Goal: Find specific page/section: Find specific page/section

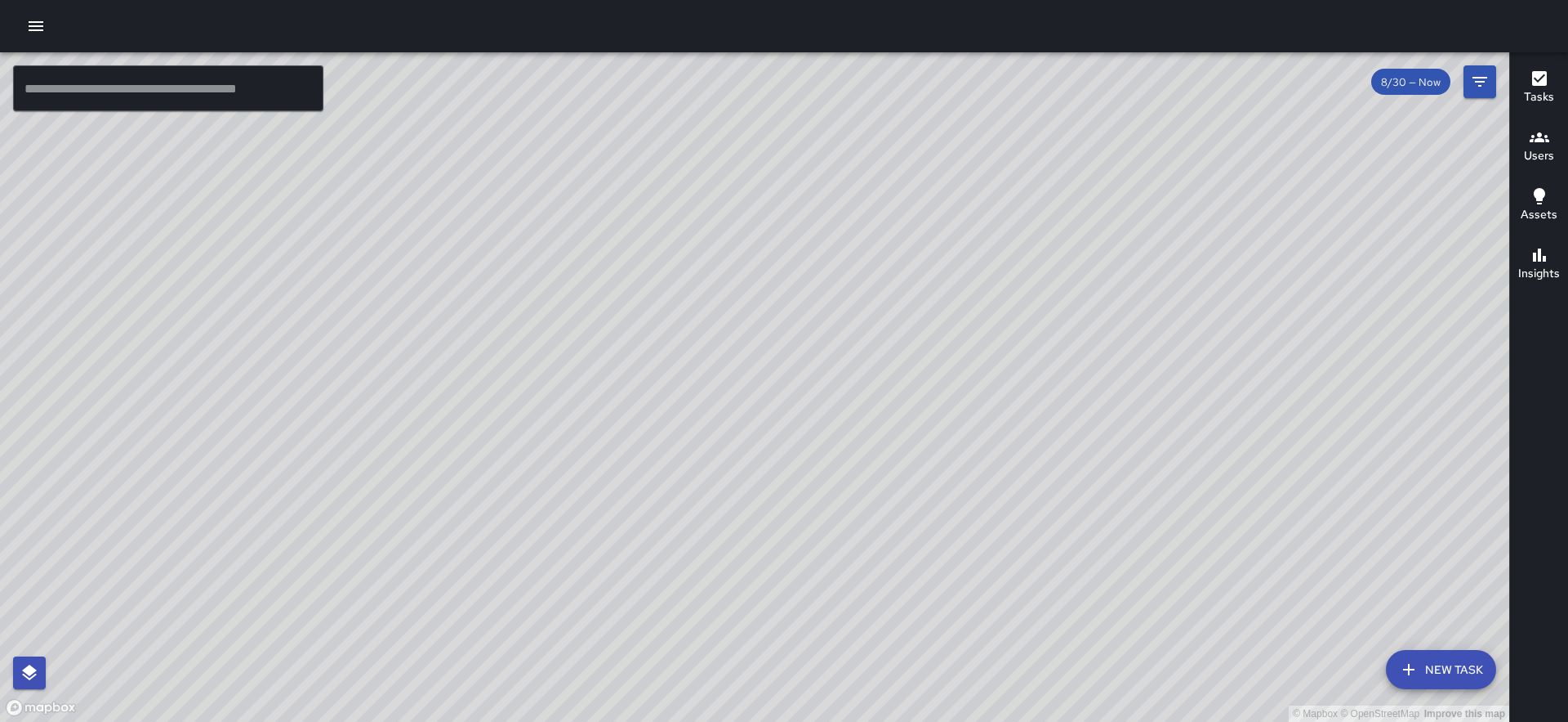
click at [1210, 394] on div "© Mapbox © OpenStreetMap Improve this map" at bounding box center [755, 387] width 1510 height 669
click at [1538, 149] on h6 "Users" at bounding box center [1539, 156] width 30 height 18
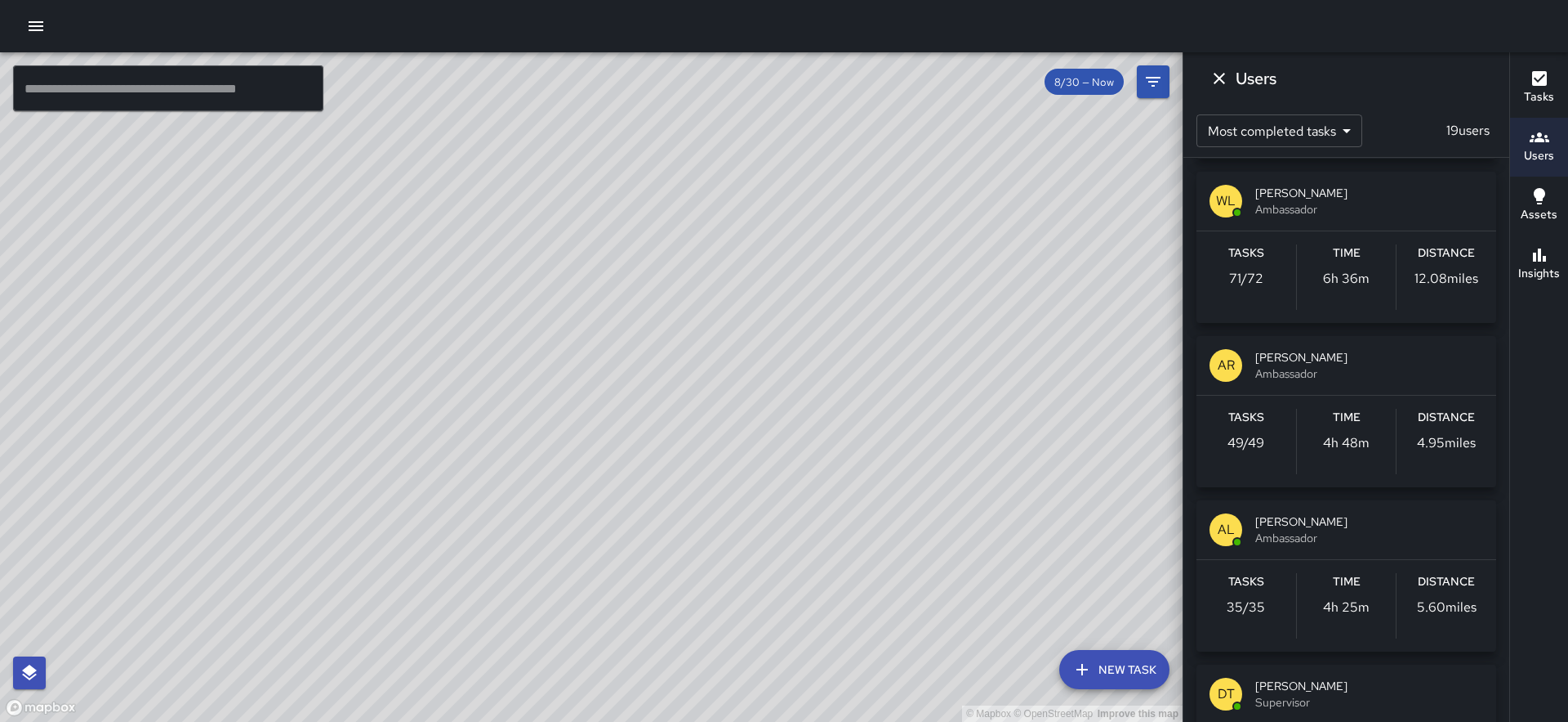
scroll to position [175, 0]
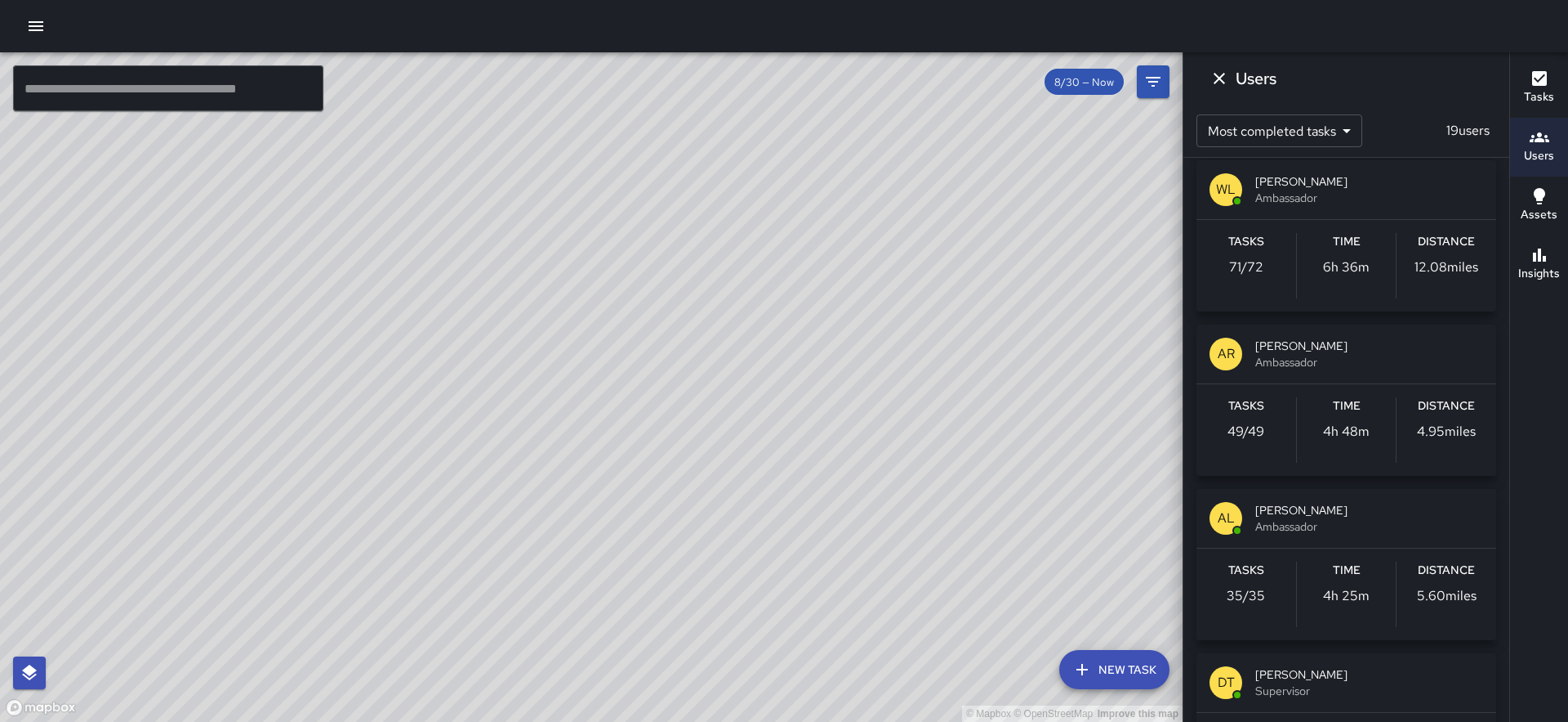
click at [1320, 519] on span "Ambassador" at bounding box center [1369, 527] width 228 height 17
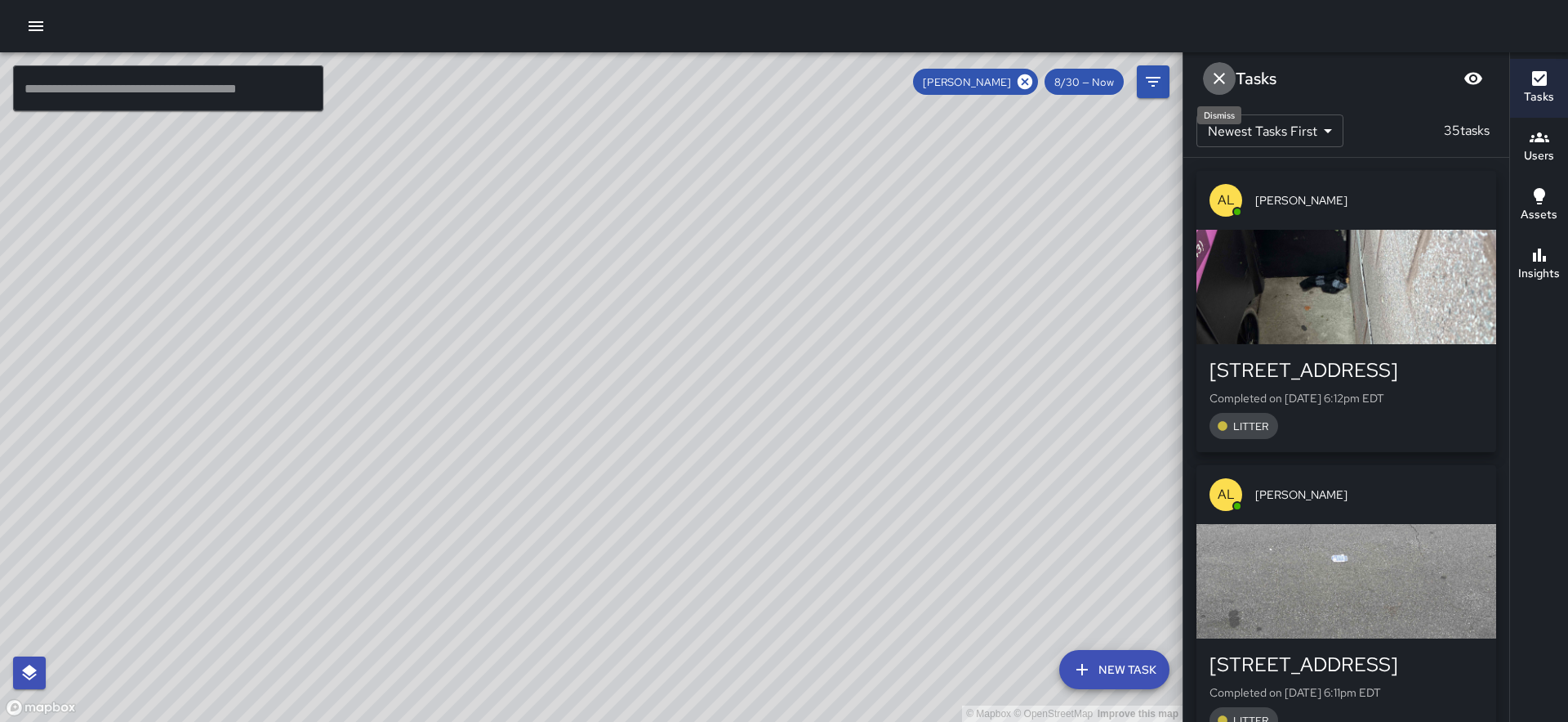
click at [1218, 77] on icon "Dismiss" at bounding box center [1219, 78] width 11 height 11
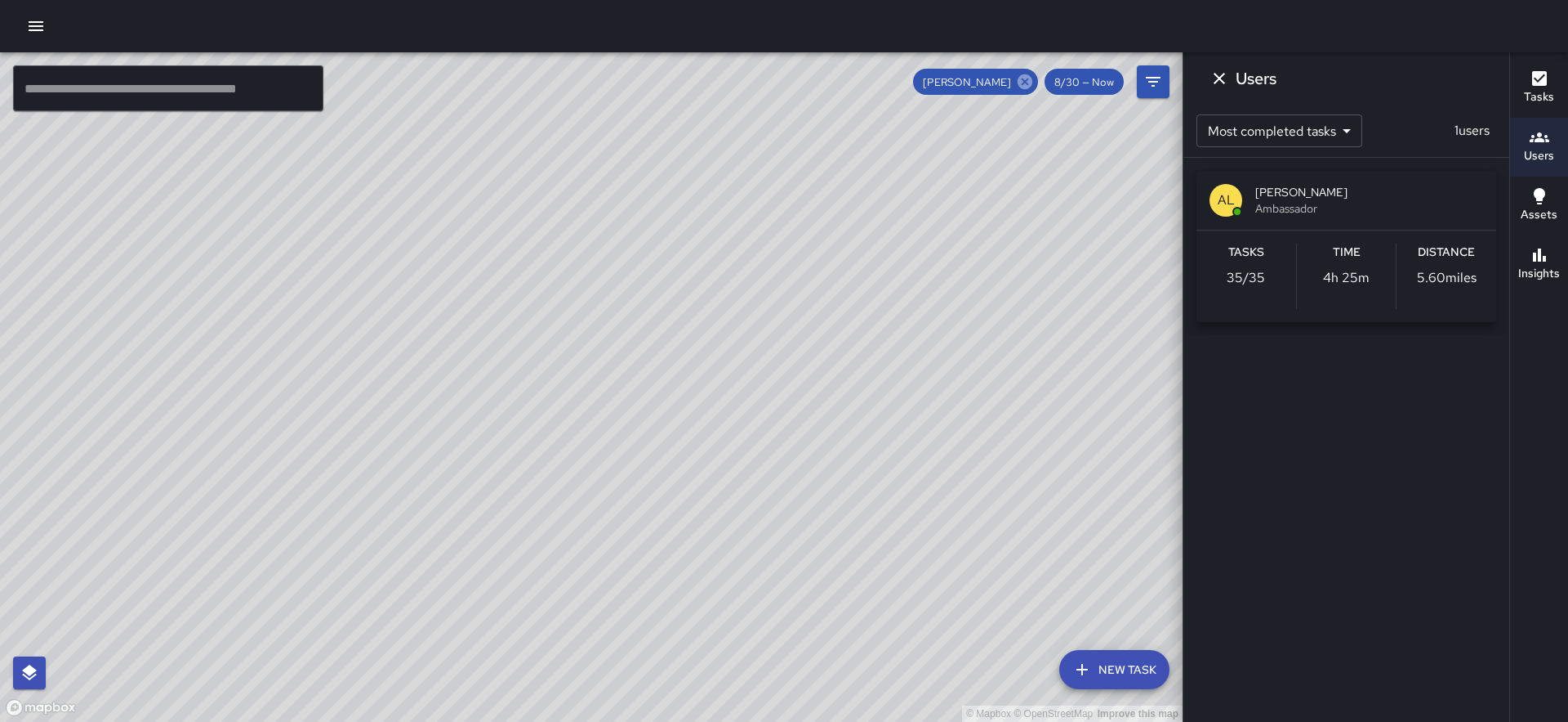
click at [1029, 84] on icon at bounding box center [1025, 82] width 18 height 18
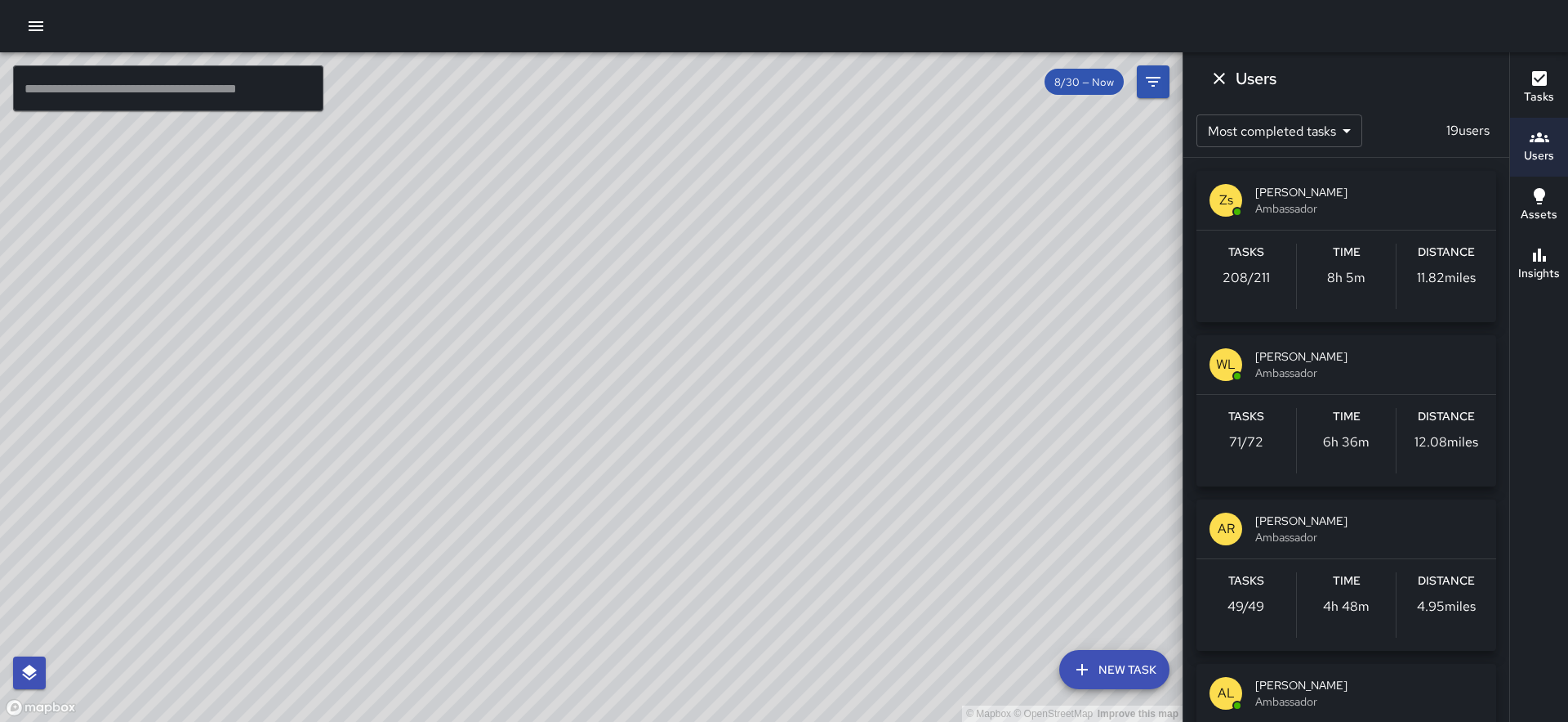
click at [1301, 517] on span "[PERSON_NAME]" at bounding box center [1369, 520] width 228 height 17
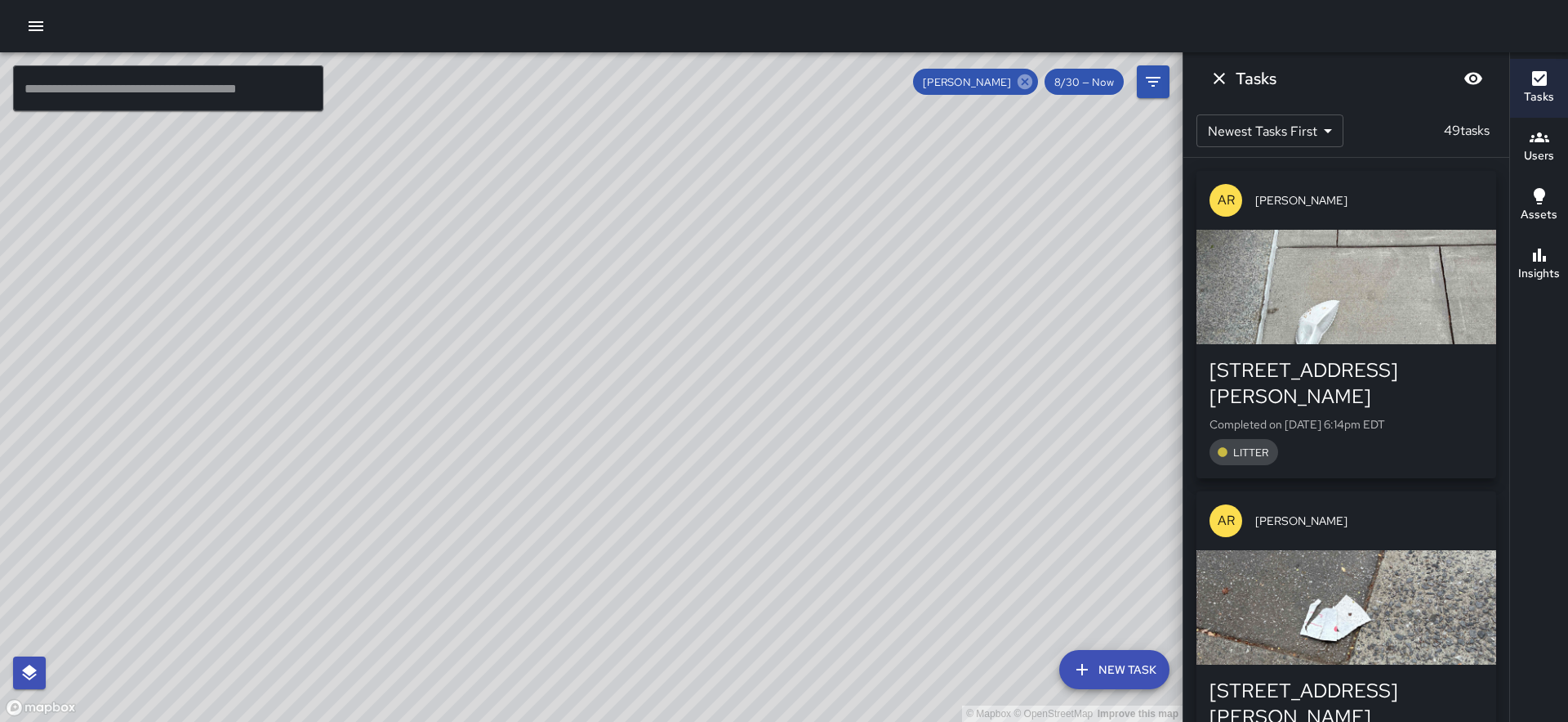
click at [1027, 83] on icon at bounding box center [1025, 81] width 15 height 15
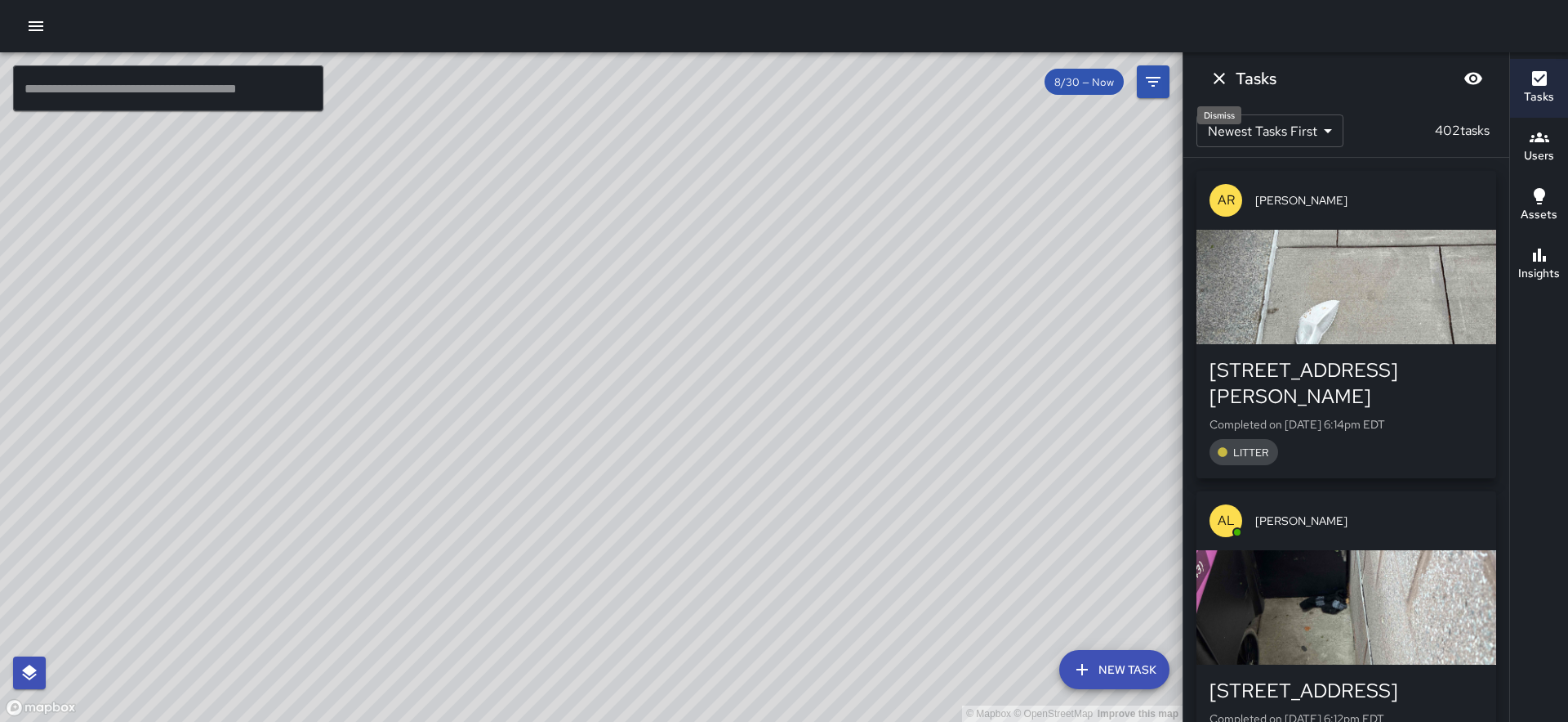
click at [1225, 74] on icon "Dismiss" at bounding box center [1219, 78] width 11 height 11
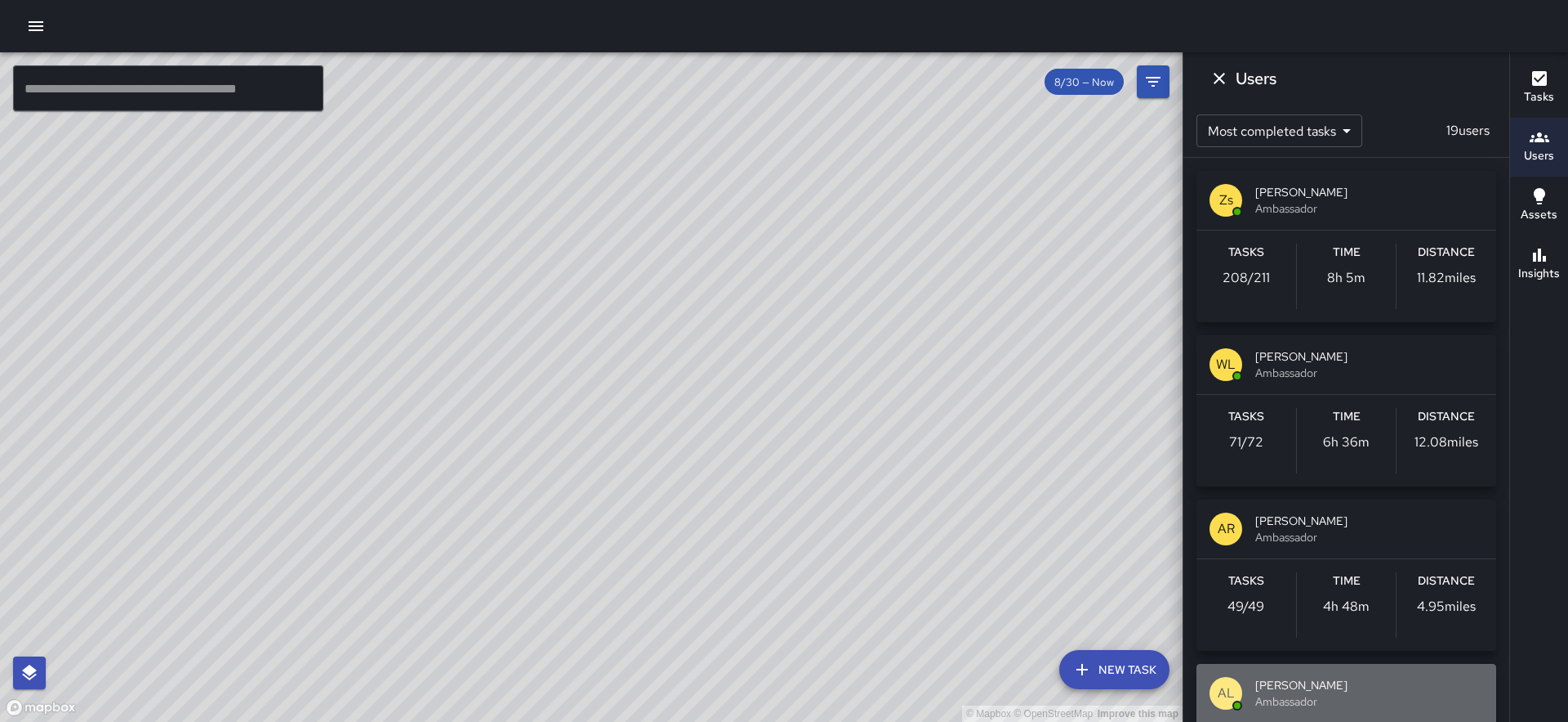
click at [1291, 696] on span "Ambassador" at bounding box center [1369, 701] width 228 height 17
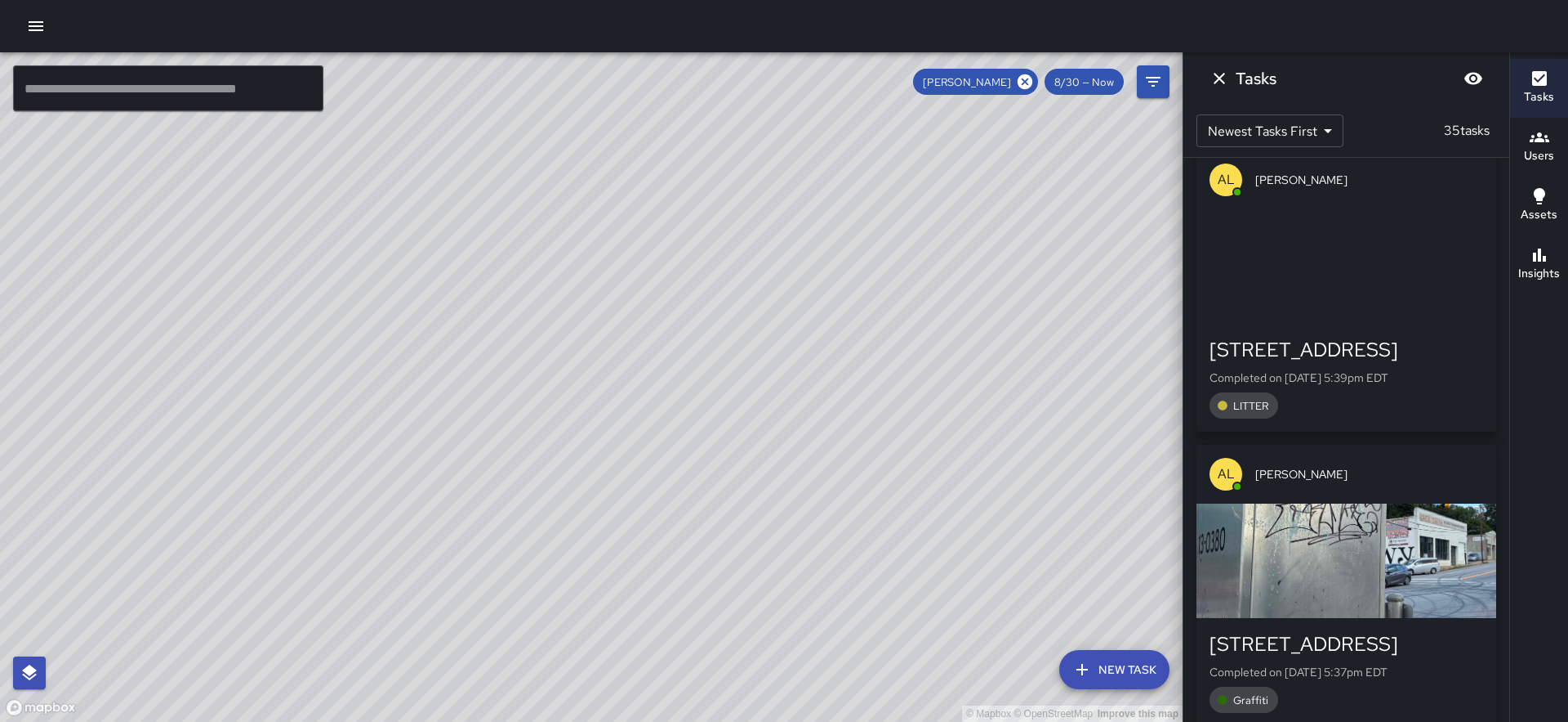
scroll to position [3399, 0]
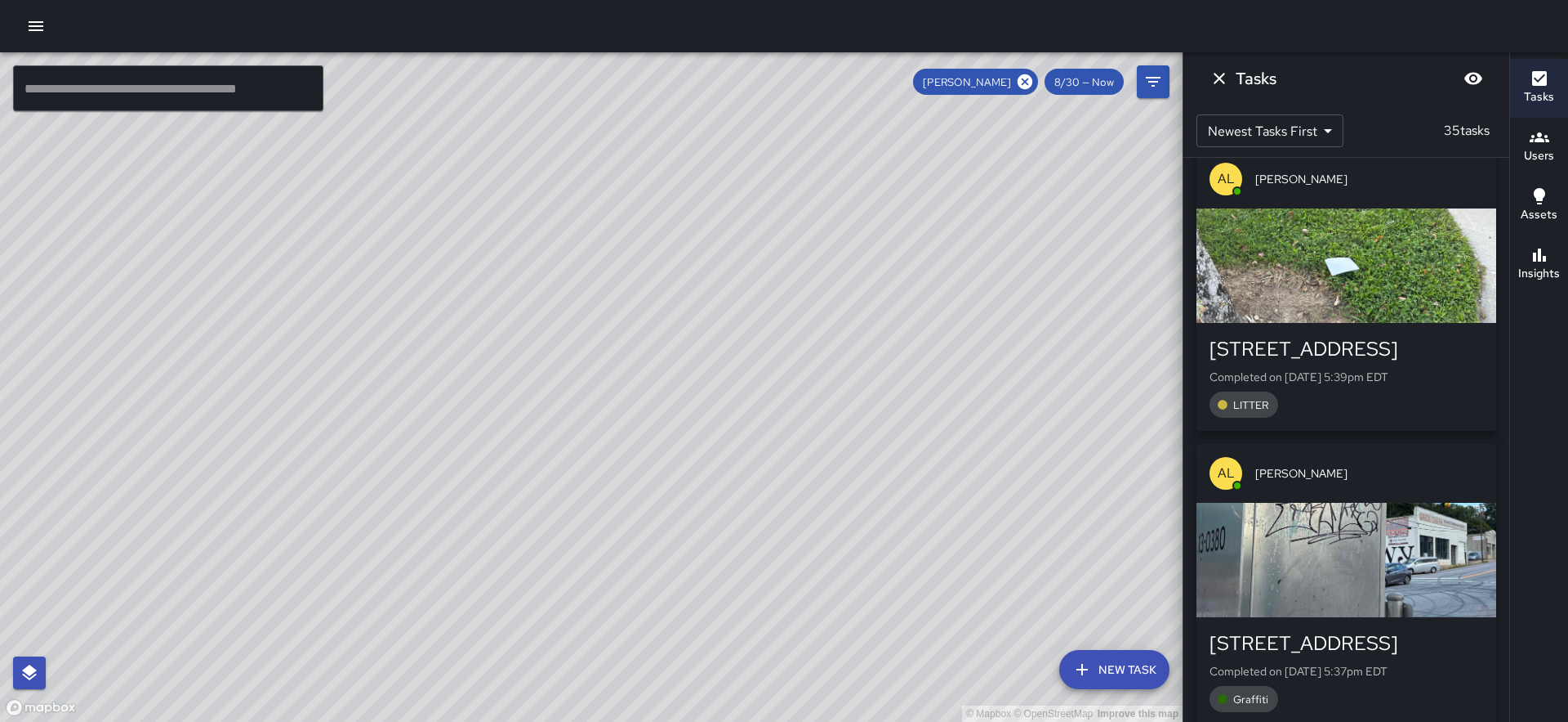
click at [1334, 529] on div "button" at bounding box center [1346, 560] width 300 height 114
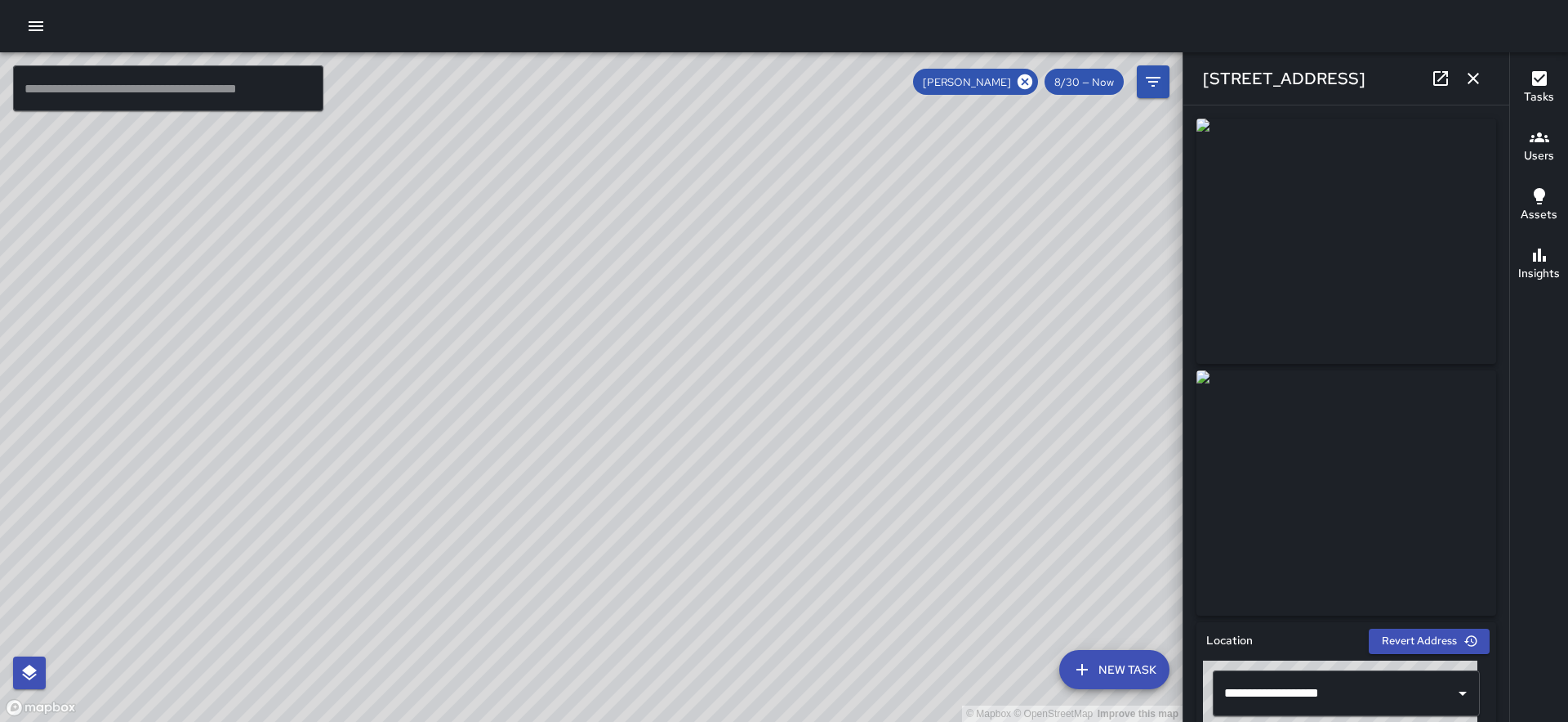
click at [1474, 84] on icon "button" at bounding box center [1474, 78] width 19 height 19
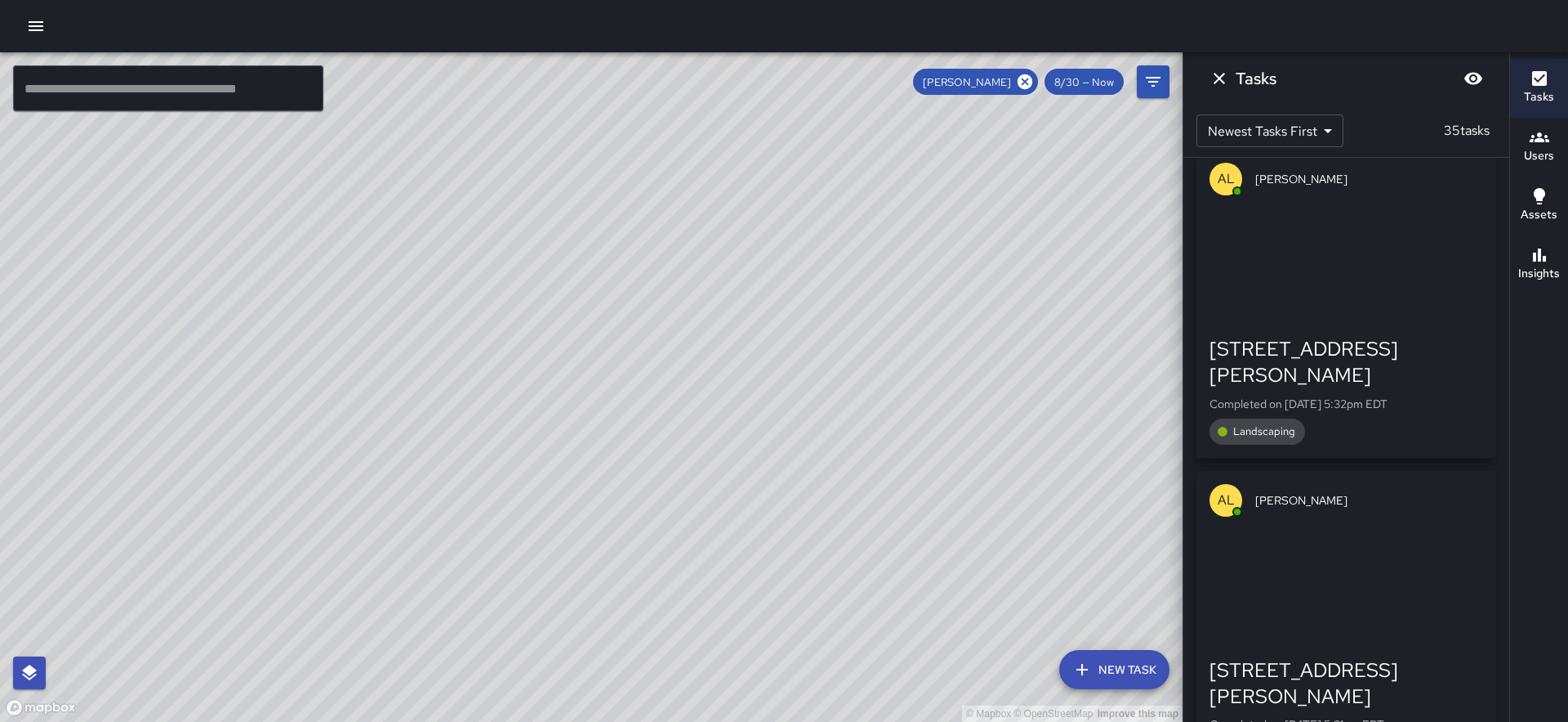
scroll to position [4506, 0]
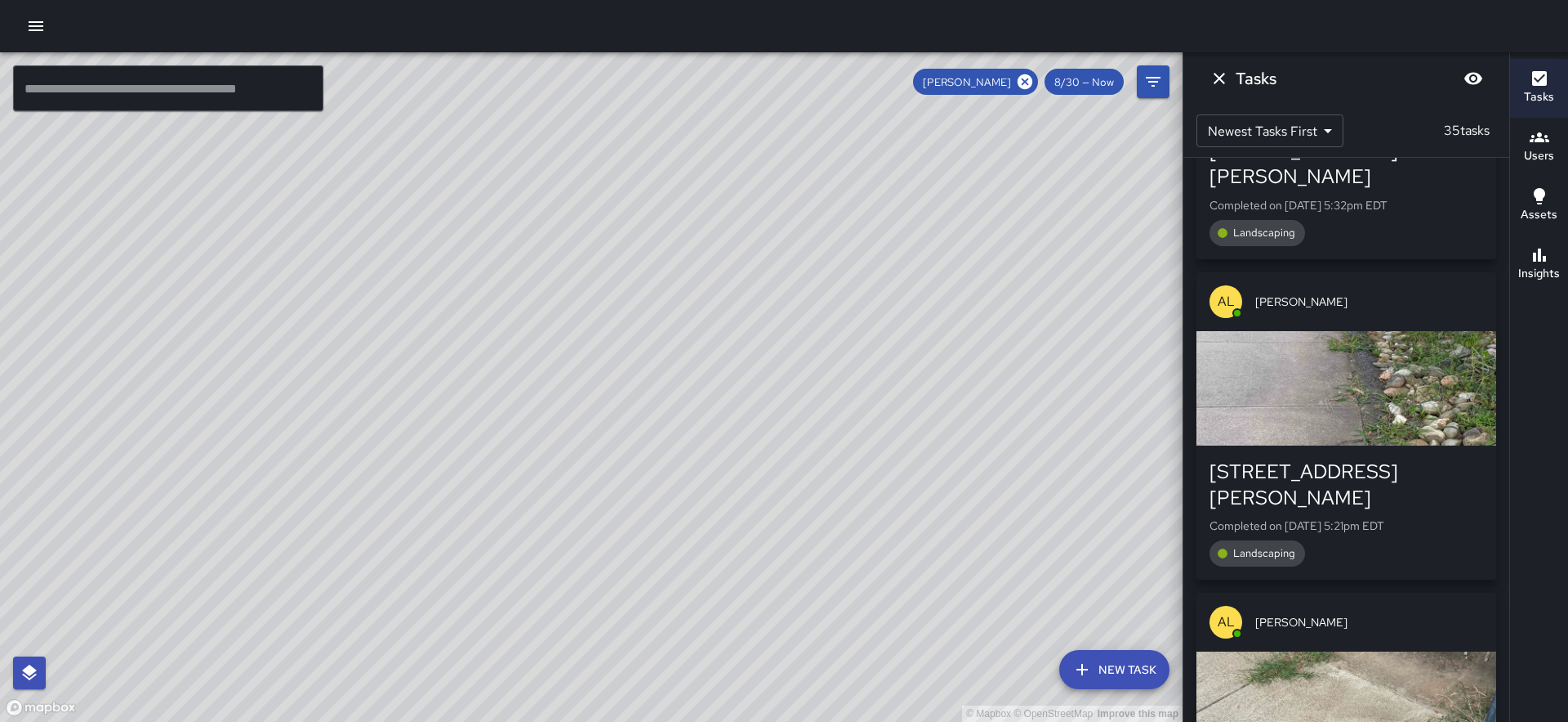
click at [1361, 335] on div "button" at bounding box center [1346, 388] width 300 height 114
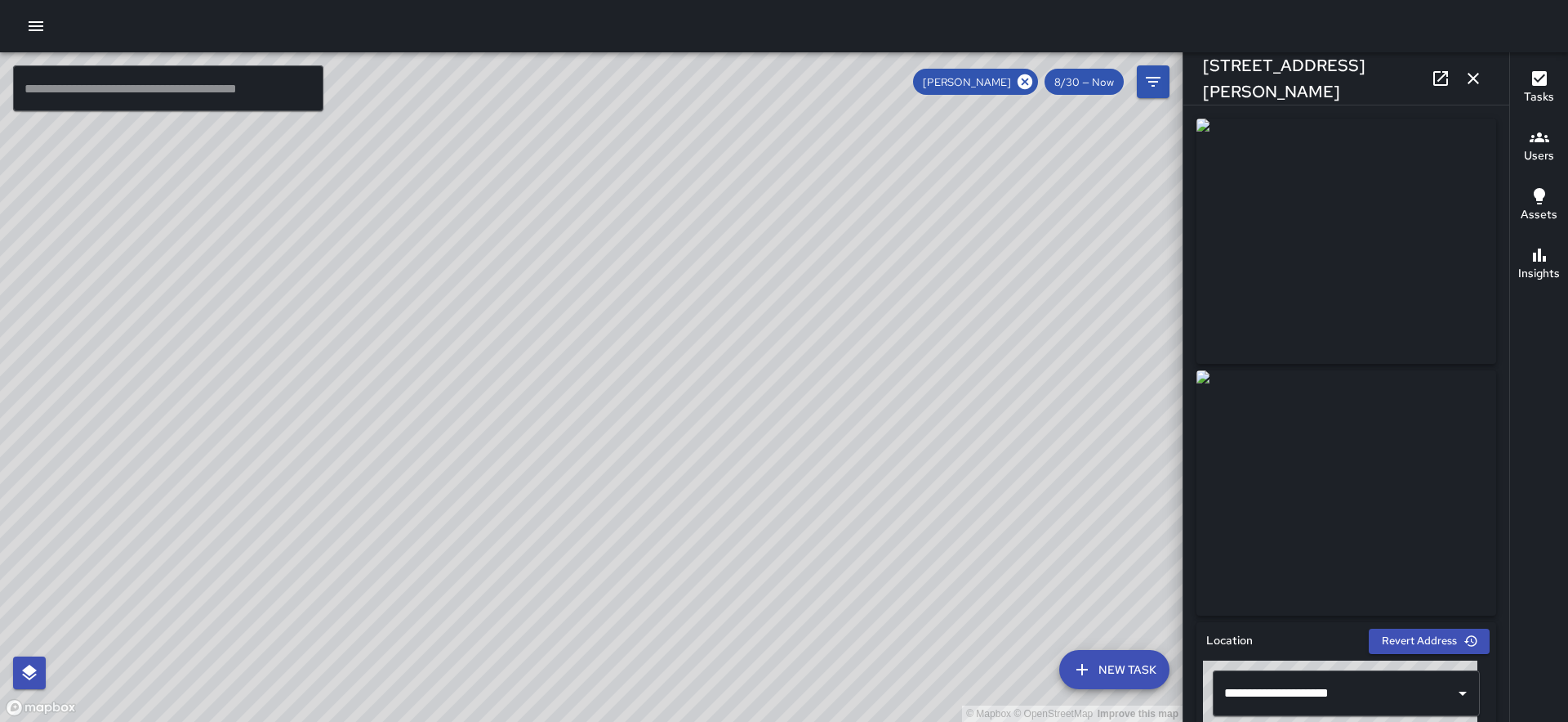
click at [1475, 81] on icon "button" at bounding box center [1474, 78] width 19 height 19
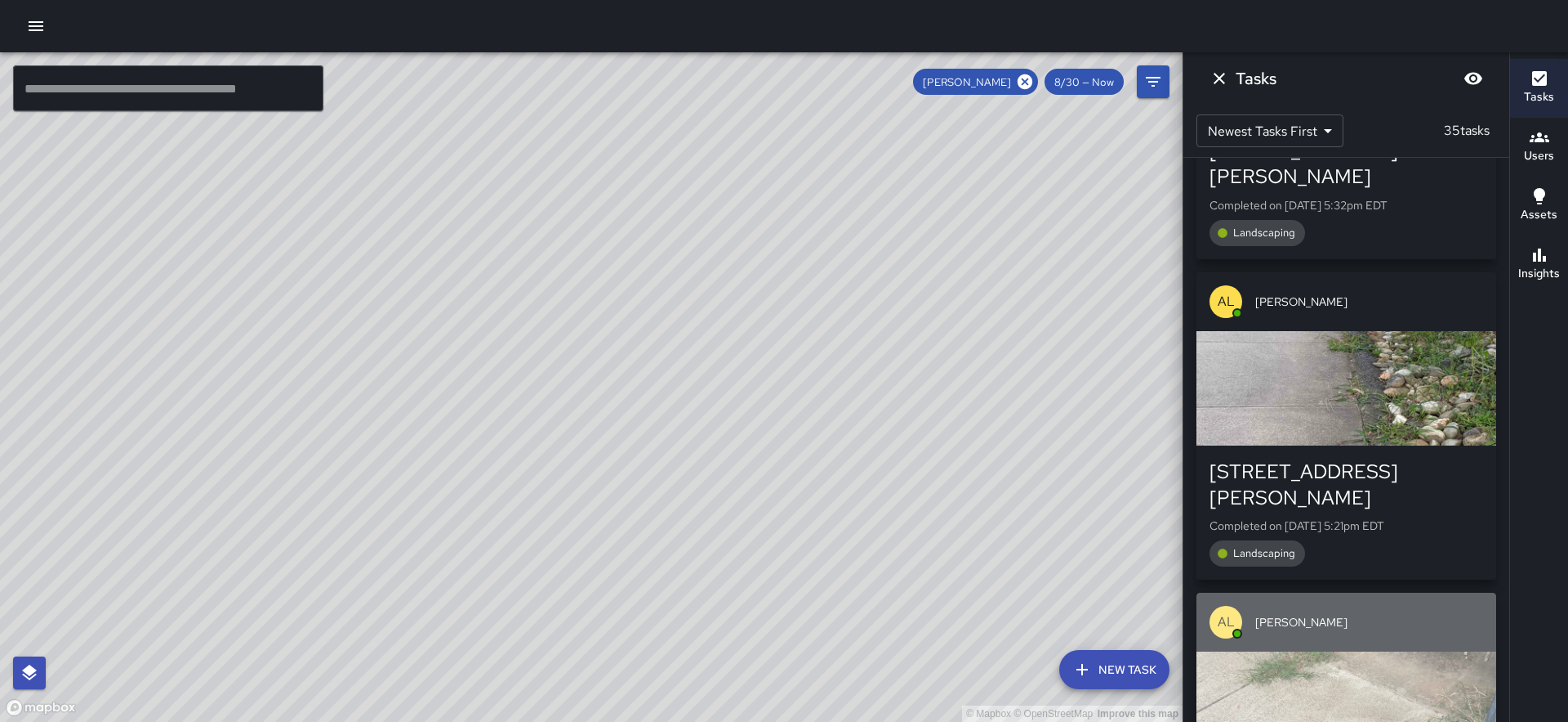
click at [1367, 660] on div "button" at bounding box center [1346, 709] width 300 height 114
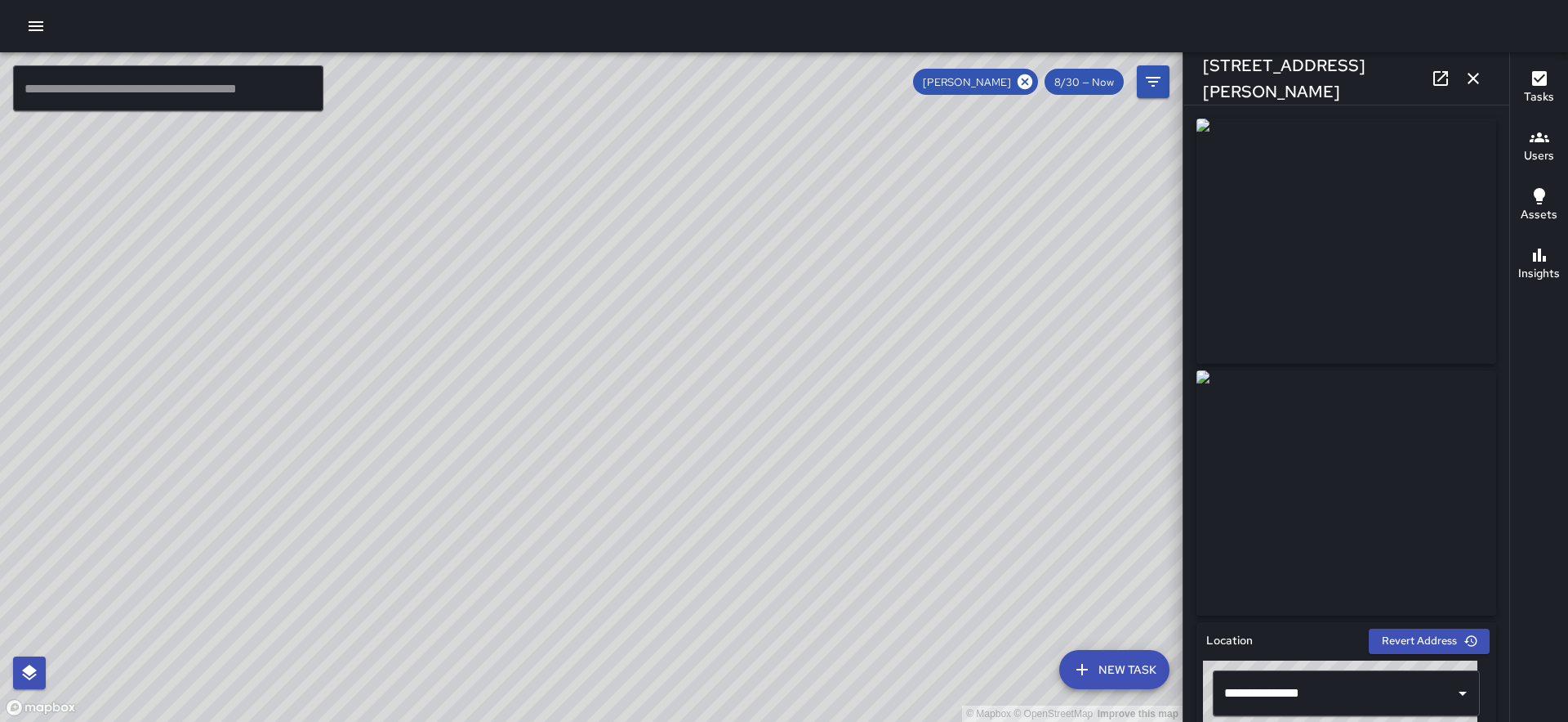
click at [1470, 80] on icon "button" at bounding box center [1473, 78] width 11 height 11
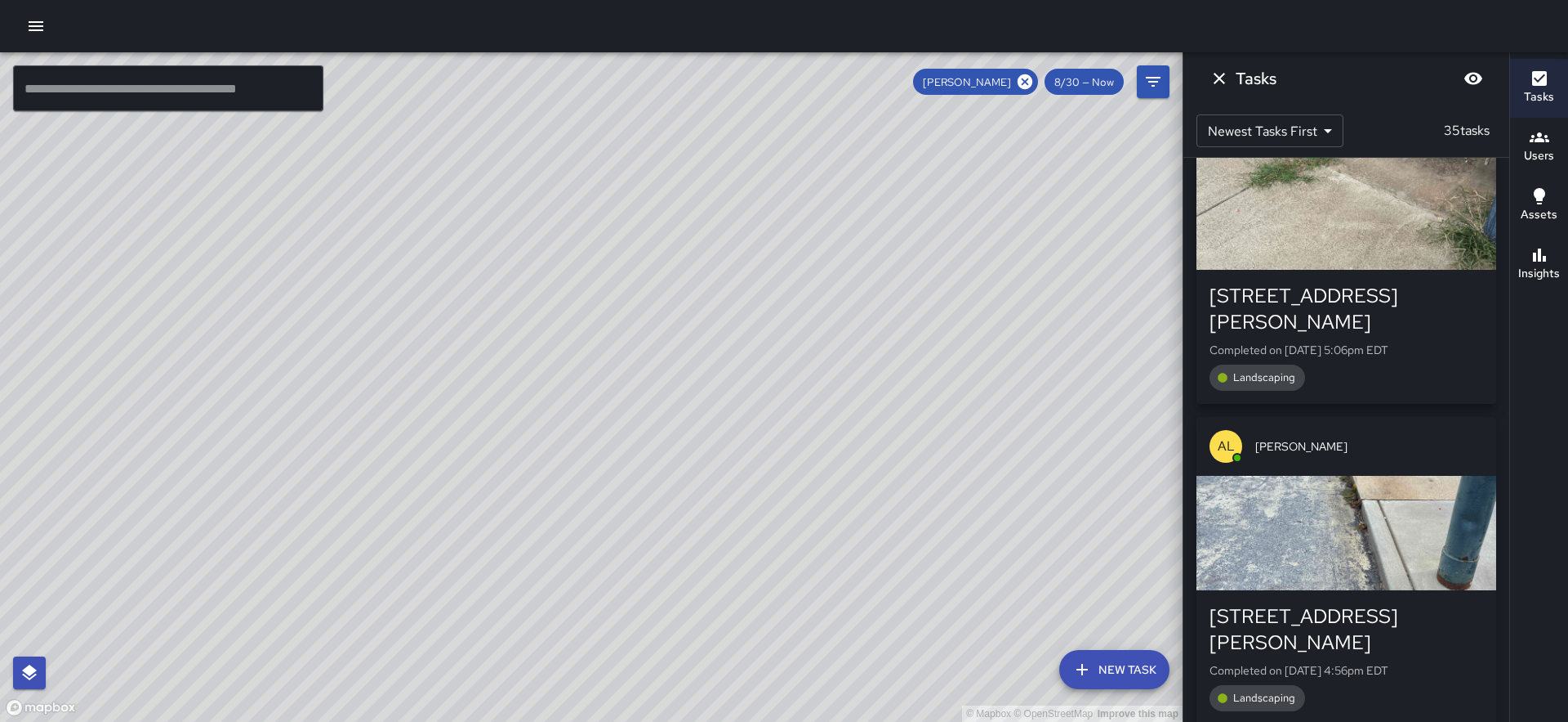
scroll to position [5004, 0]
click at [1358, 474] on div "button" at bounding box center [1346, 531] width 300 height 114
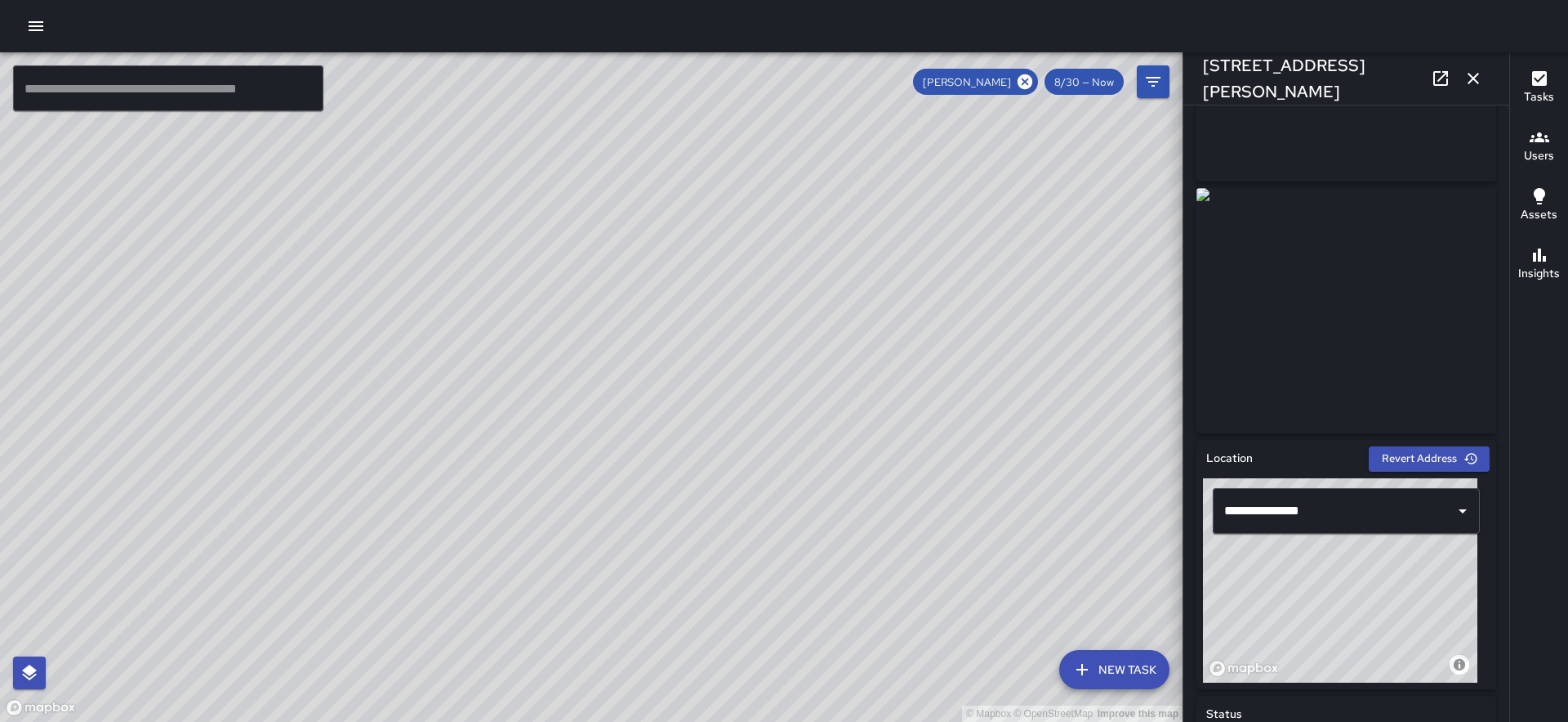
scroll to position [0, 0]
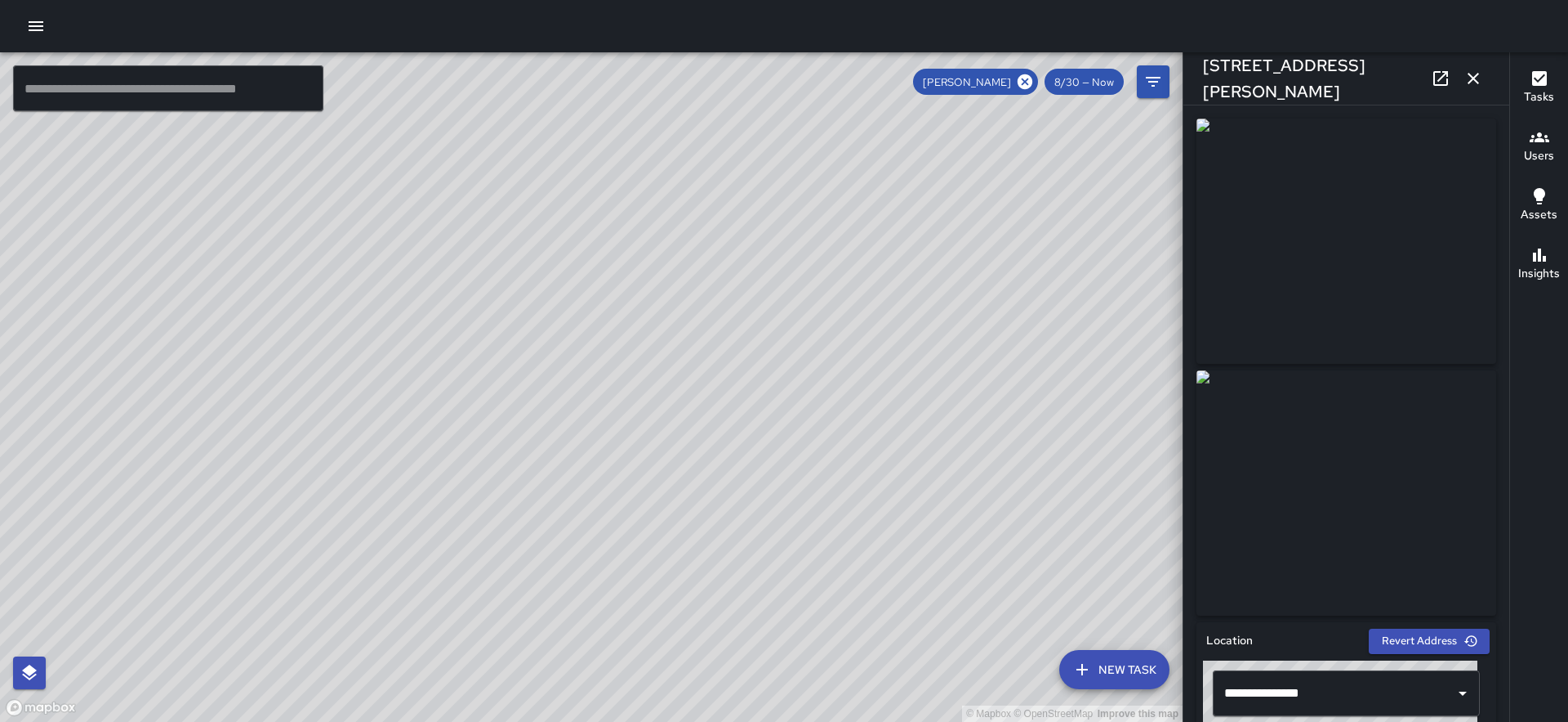
click at [1476, 74] on icon "button" at bounding box center [1474, 78] width 19 height 19
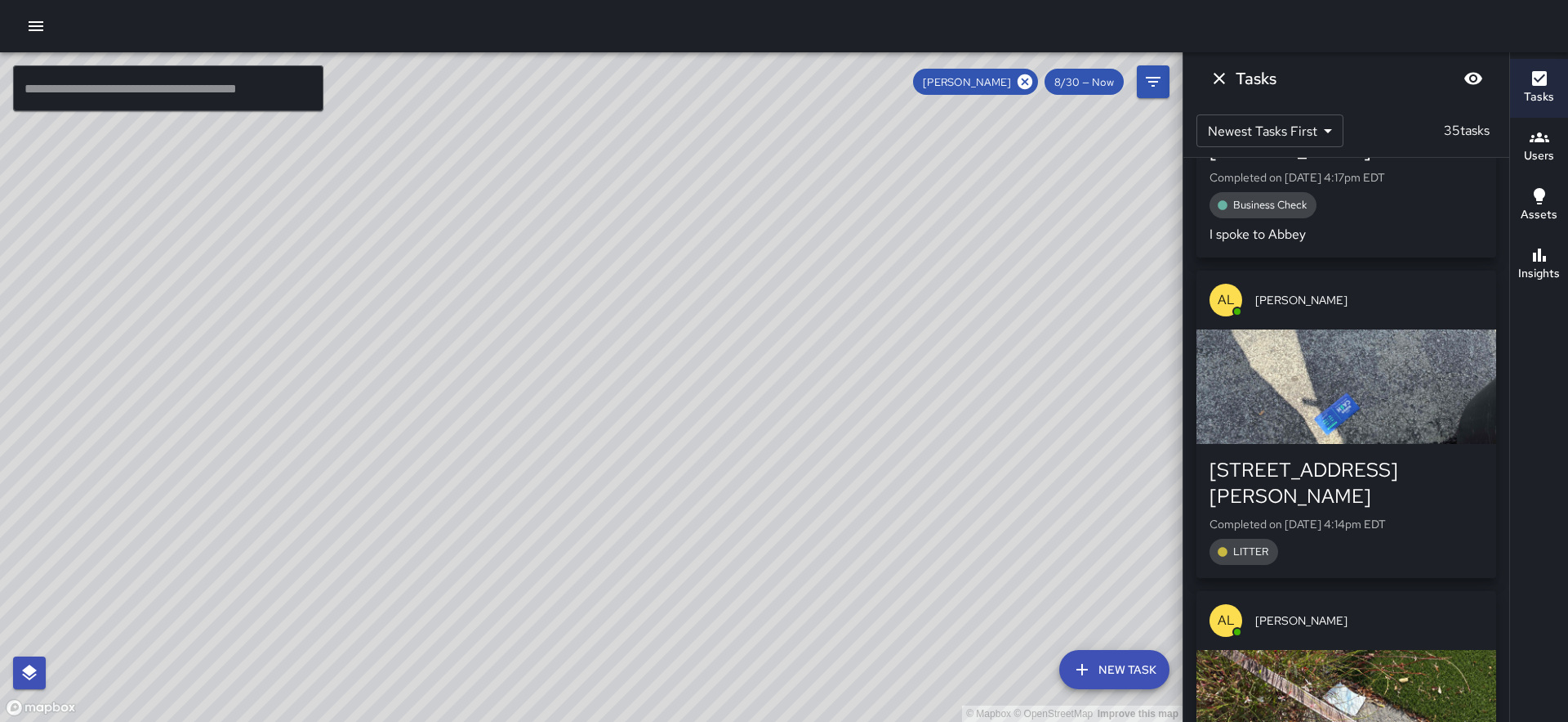
scroll to position [5881, 0]
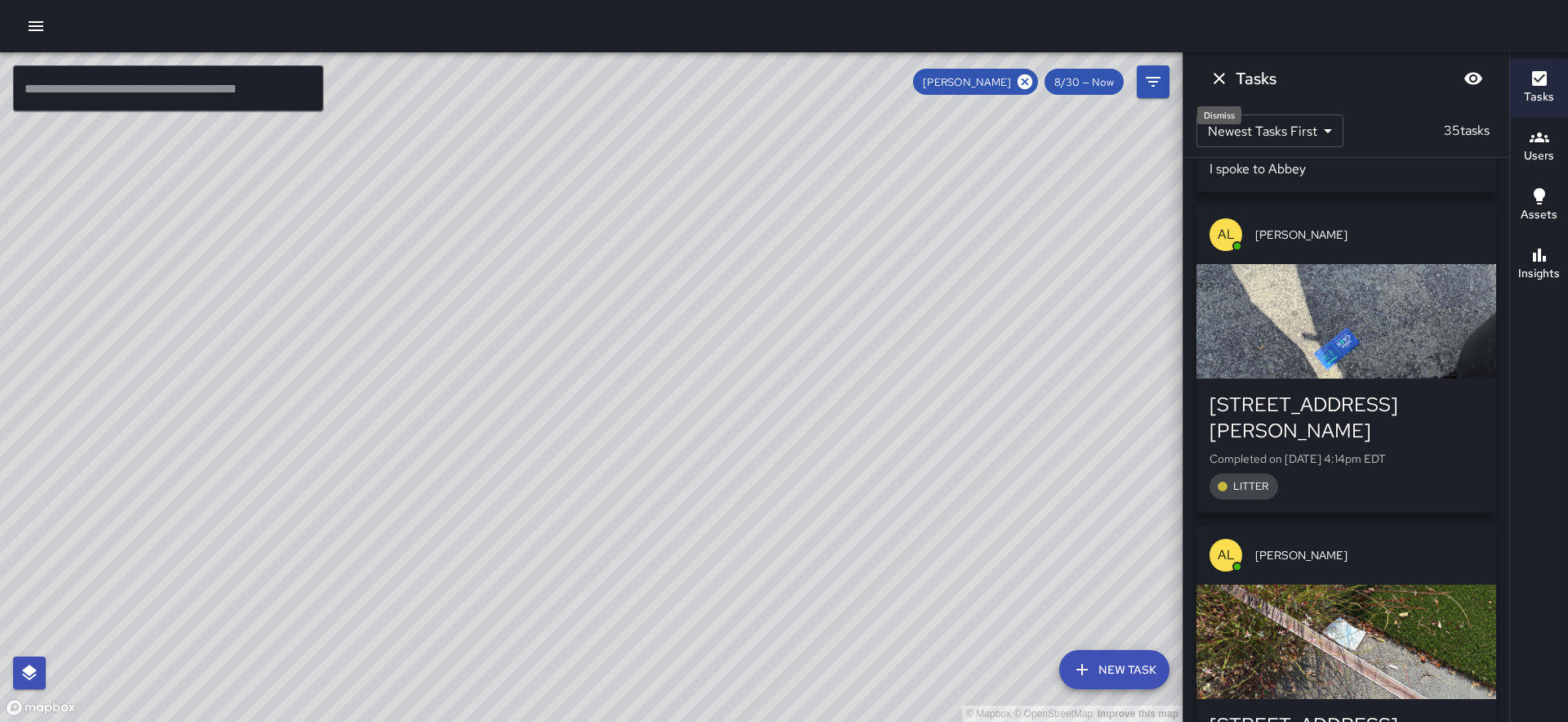
click at [1215, 81] on icon "Dismiss" at bounding box center [1219, 78] width 11 height 11
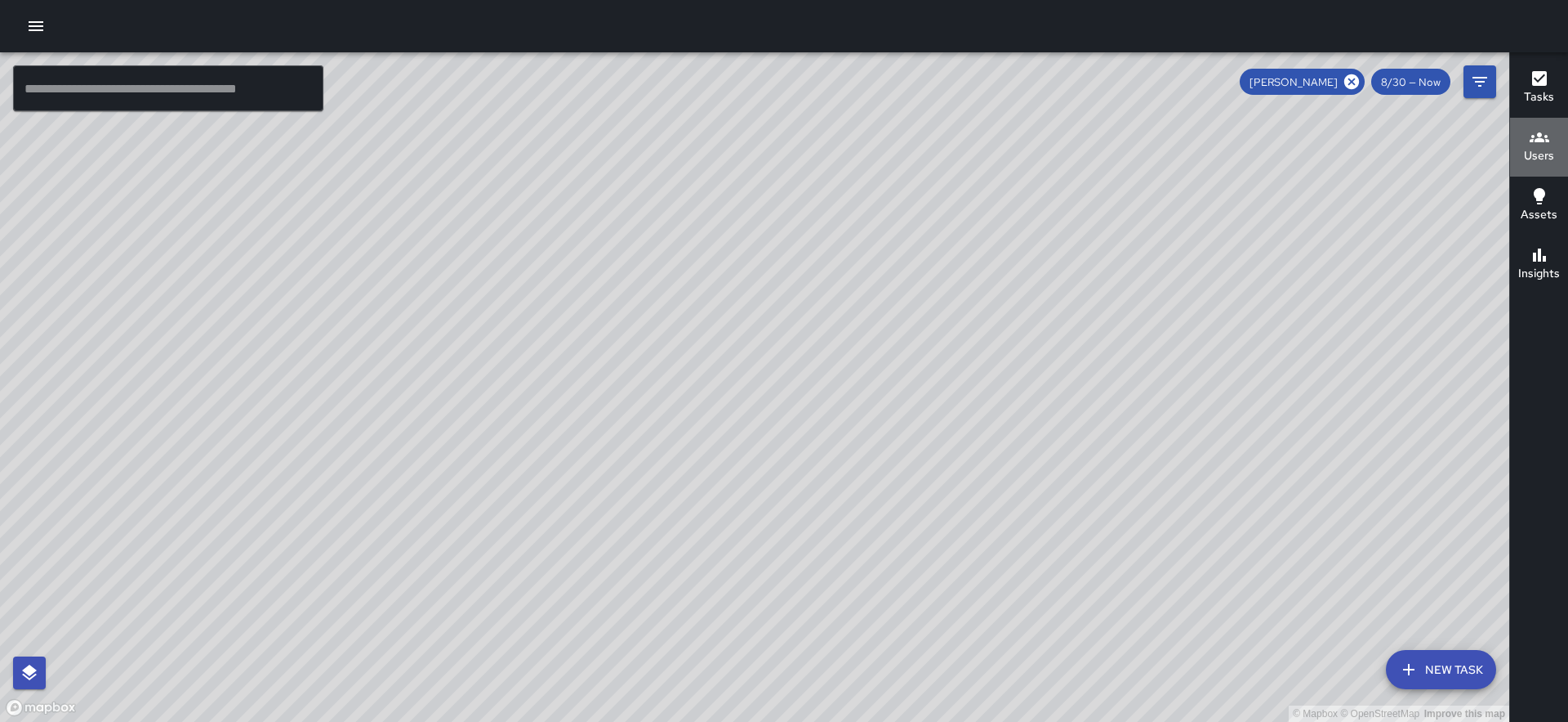
click at [1535, 144] on icon "button" at bounding box center [1540, 137] width 19 height 19
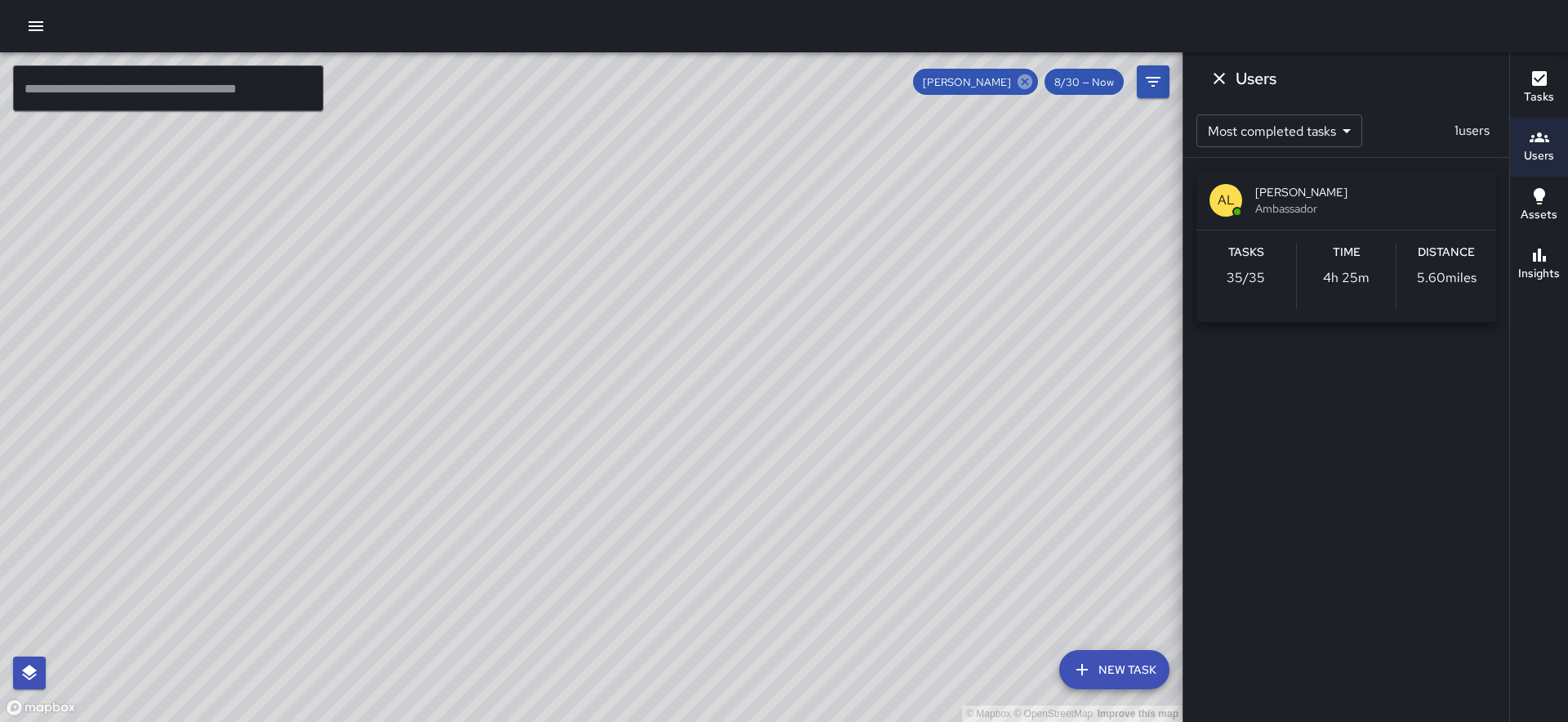
click at [1032, 85] on icon at bounding box center [1025, 81] width 15 height 15
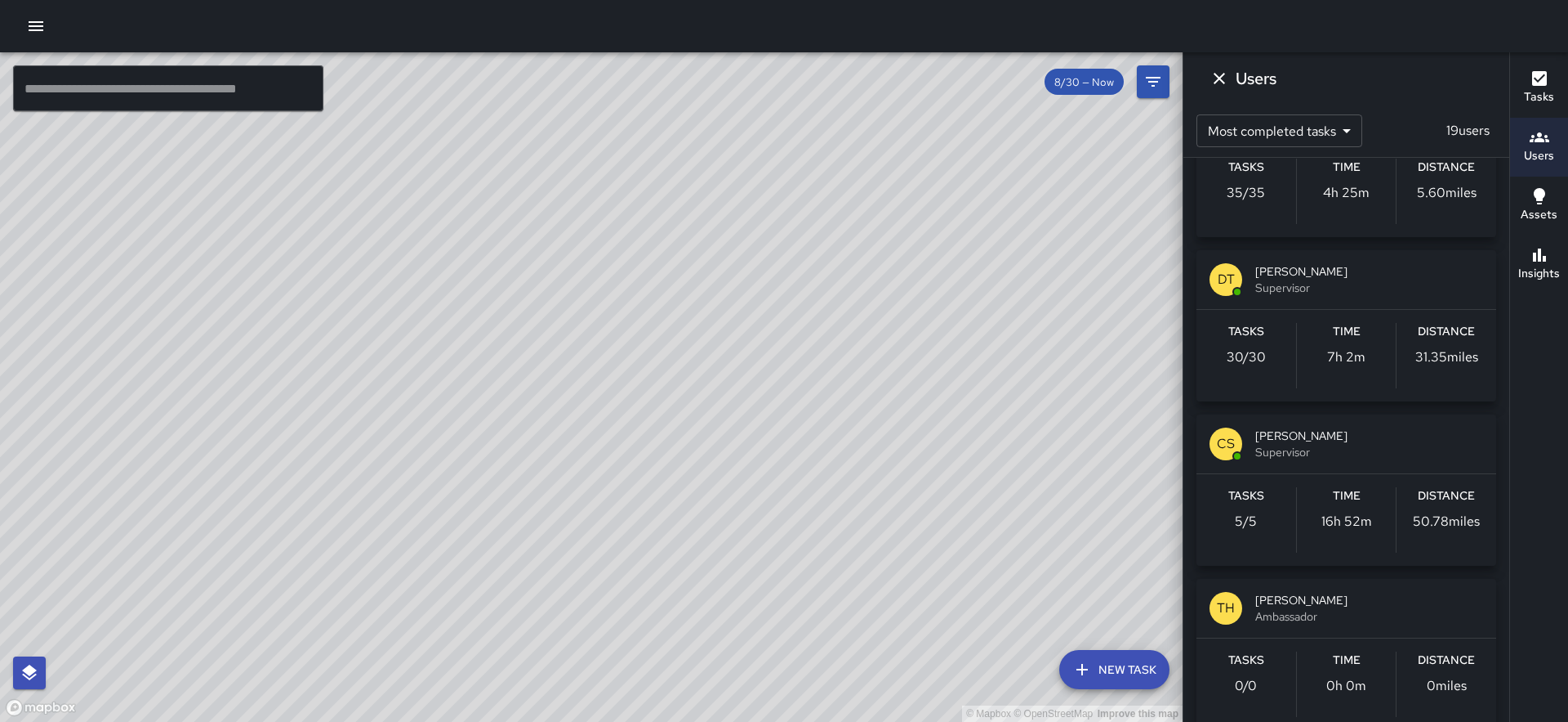
scroll to position [575, 0]
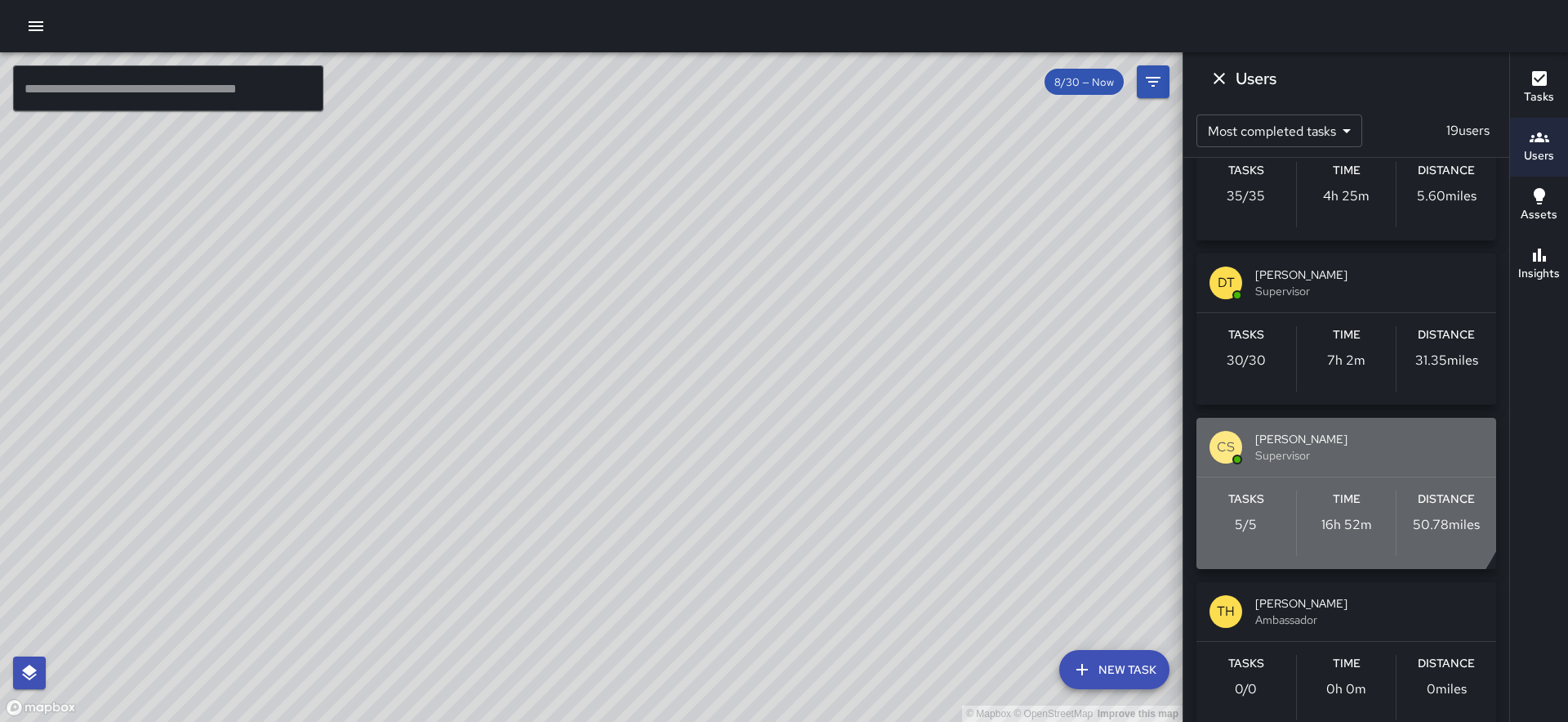
click at [1288, 441] on span "[PERSON_NAME]" at bounding box center [1369, 438] width 228 height 17
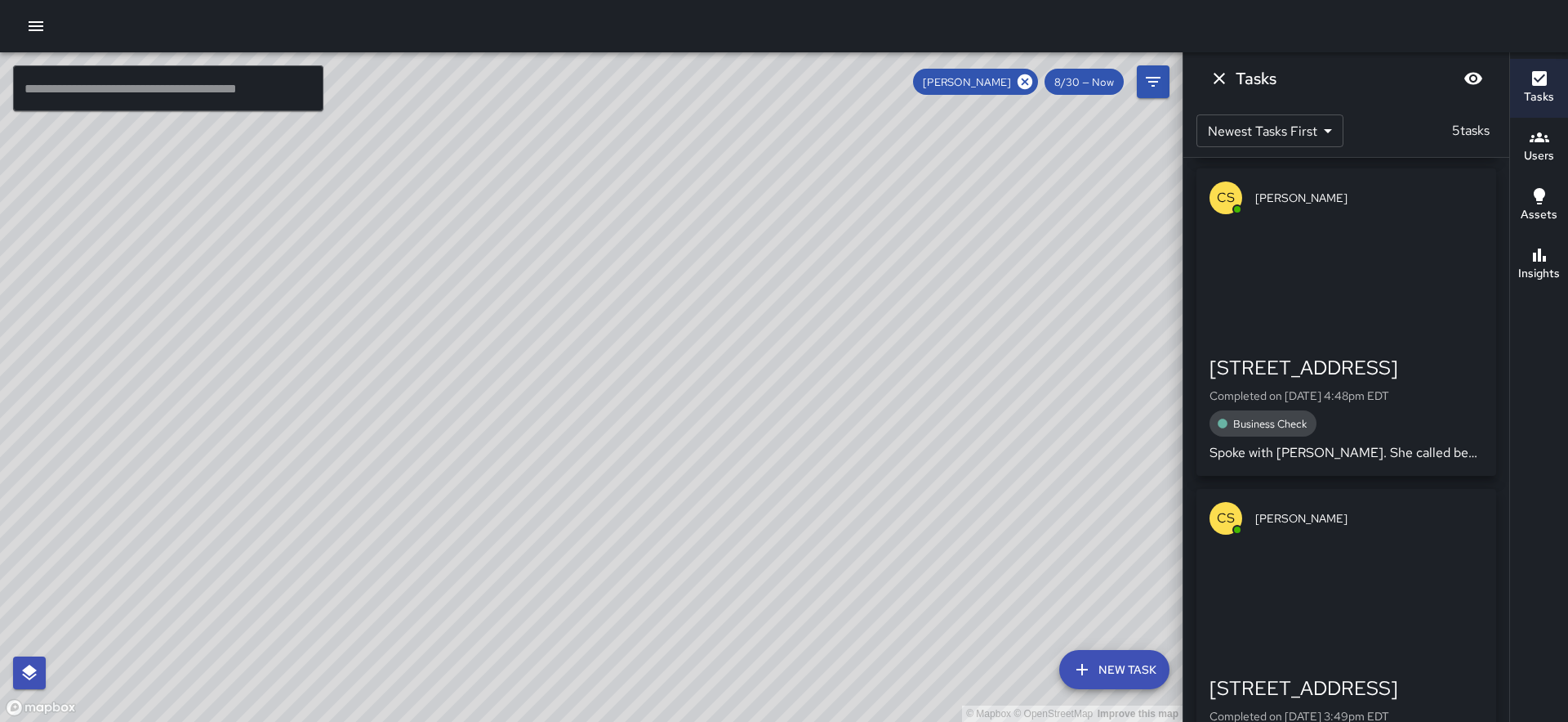
scroll to position [230, 0]
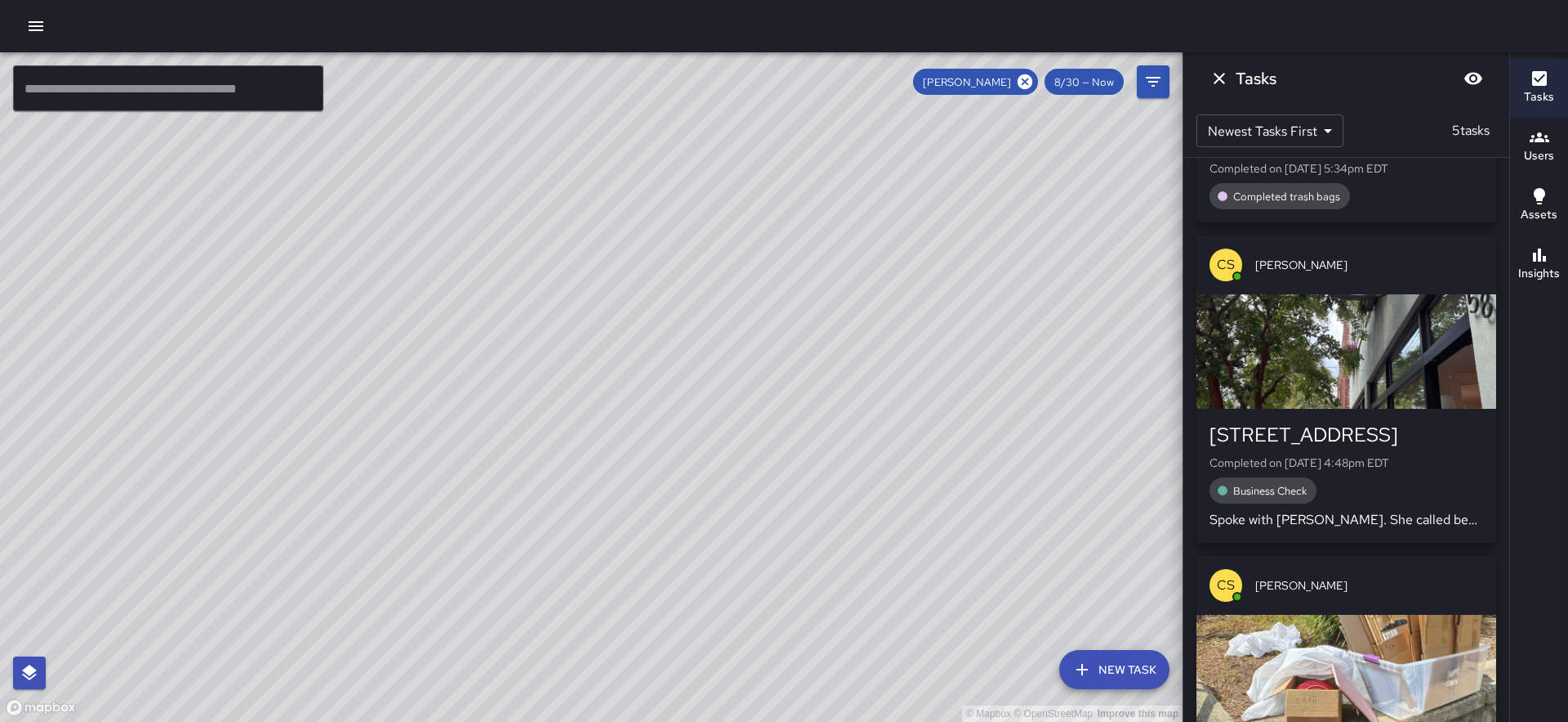
click at [1365, 364] on div "button" at bounding box center [1346, 351] width 300 height 114
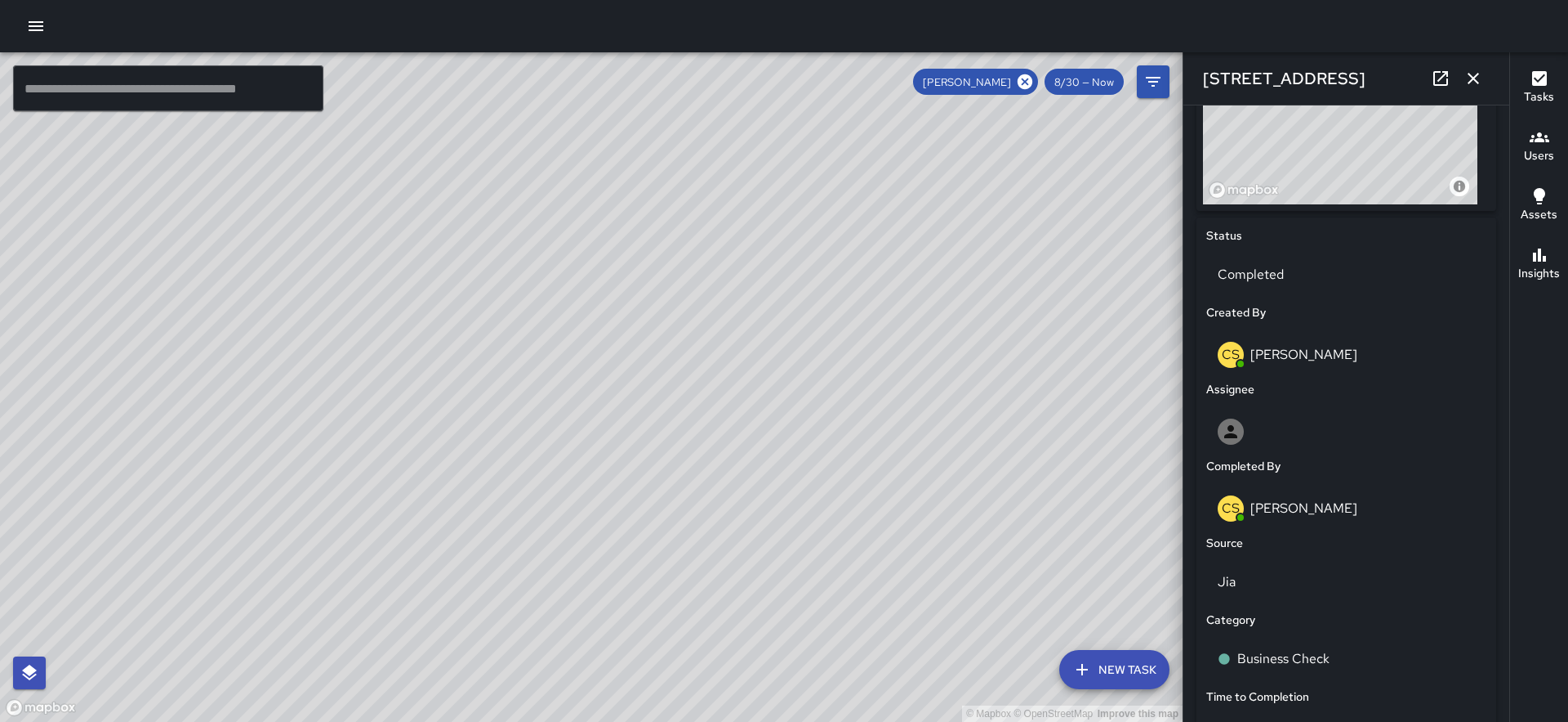
scroll to position [664, 0]
click at [1494, 531] on div "**********" at bounding box center [1346, 414] width 326 height 616
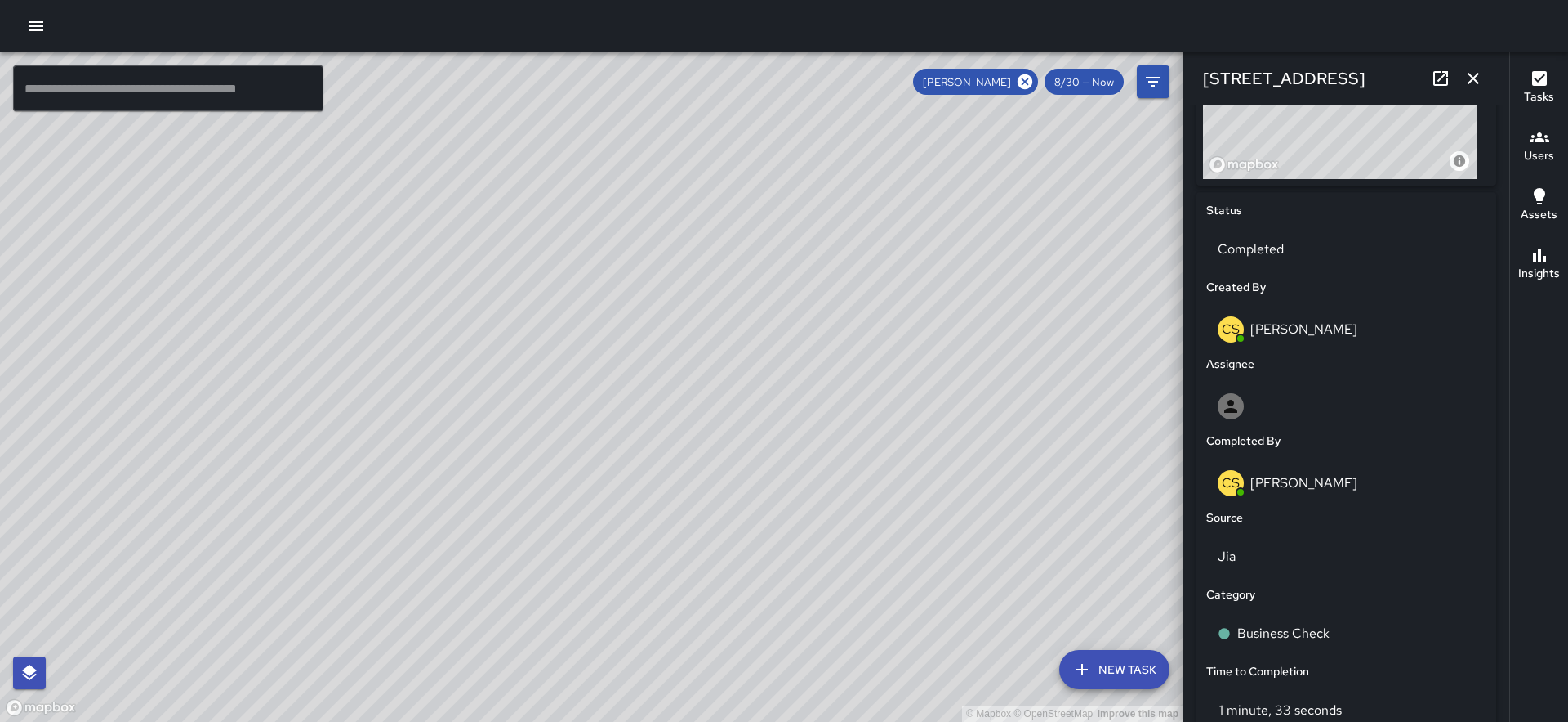
scroll to position [1033, 0]
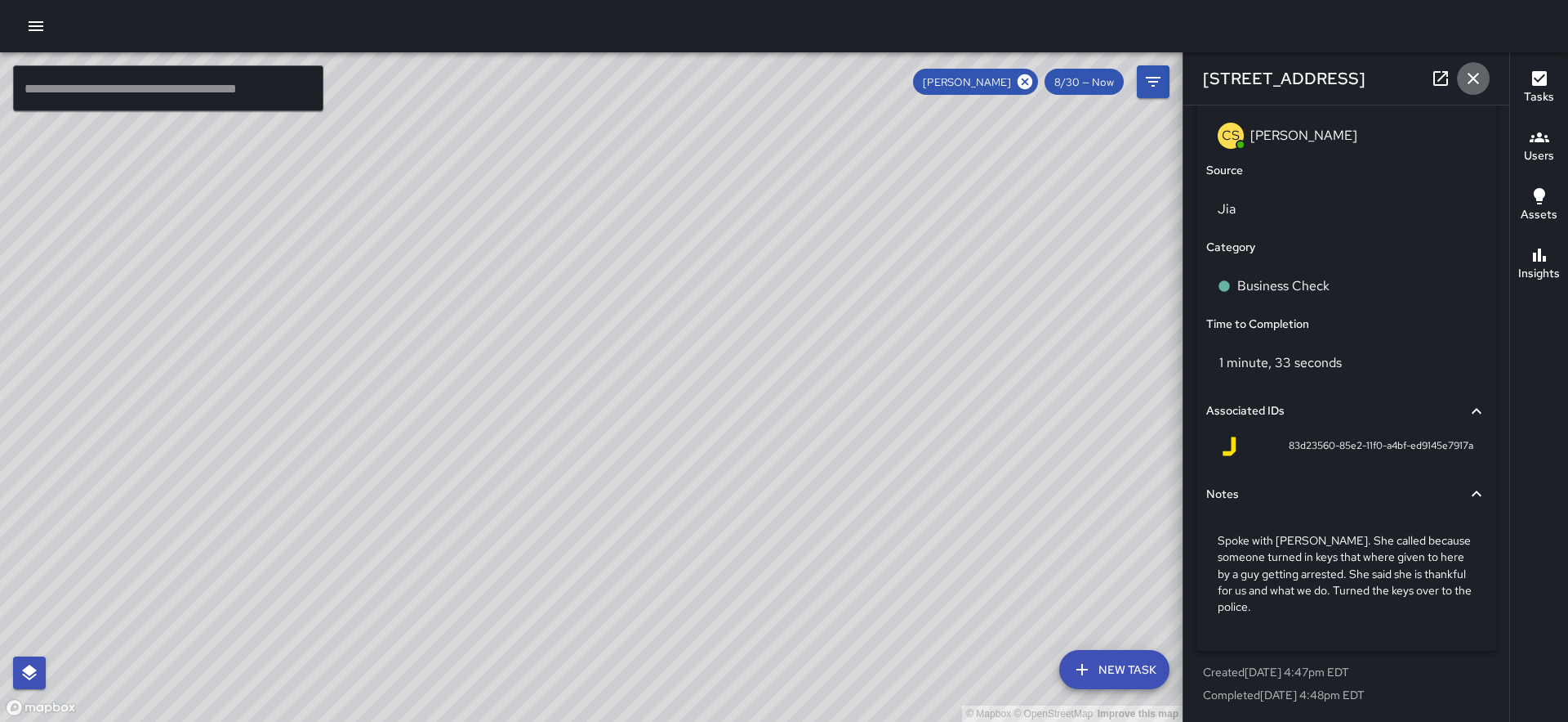
click at [1469, 77] on icon "button" at bounding box center [1474, 78] width 19 height 19
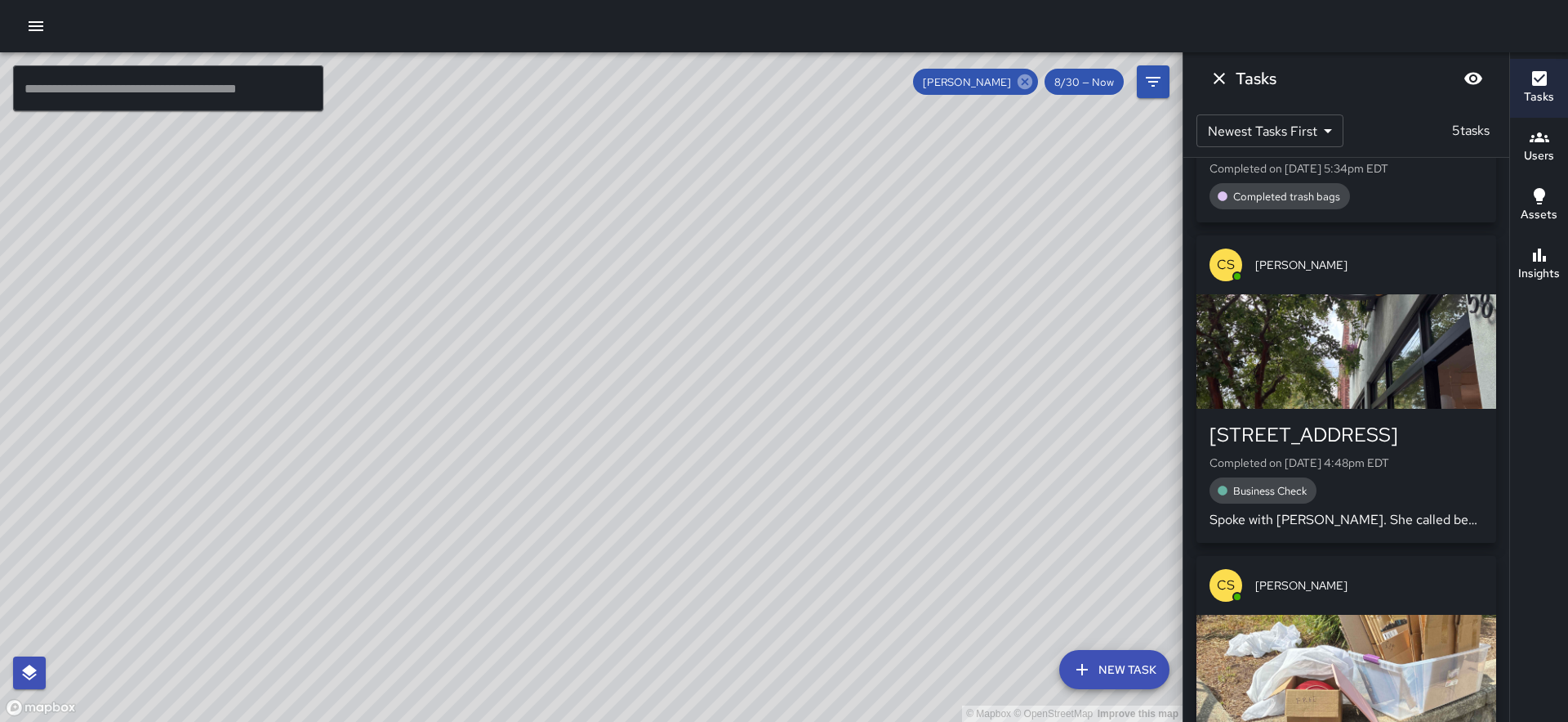
click at [1029, 84] on icon at bounding box center [1025, 82] width 18 height 18
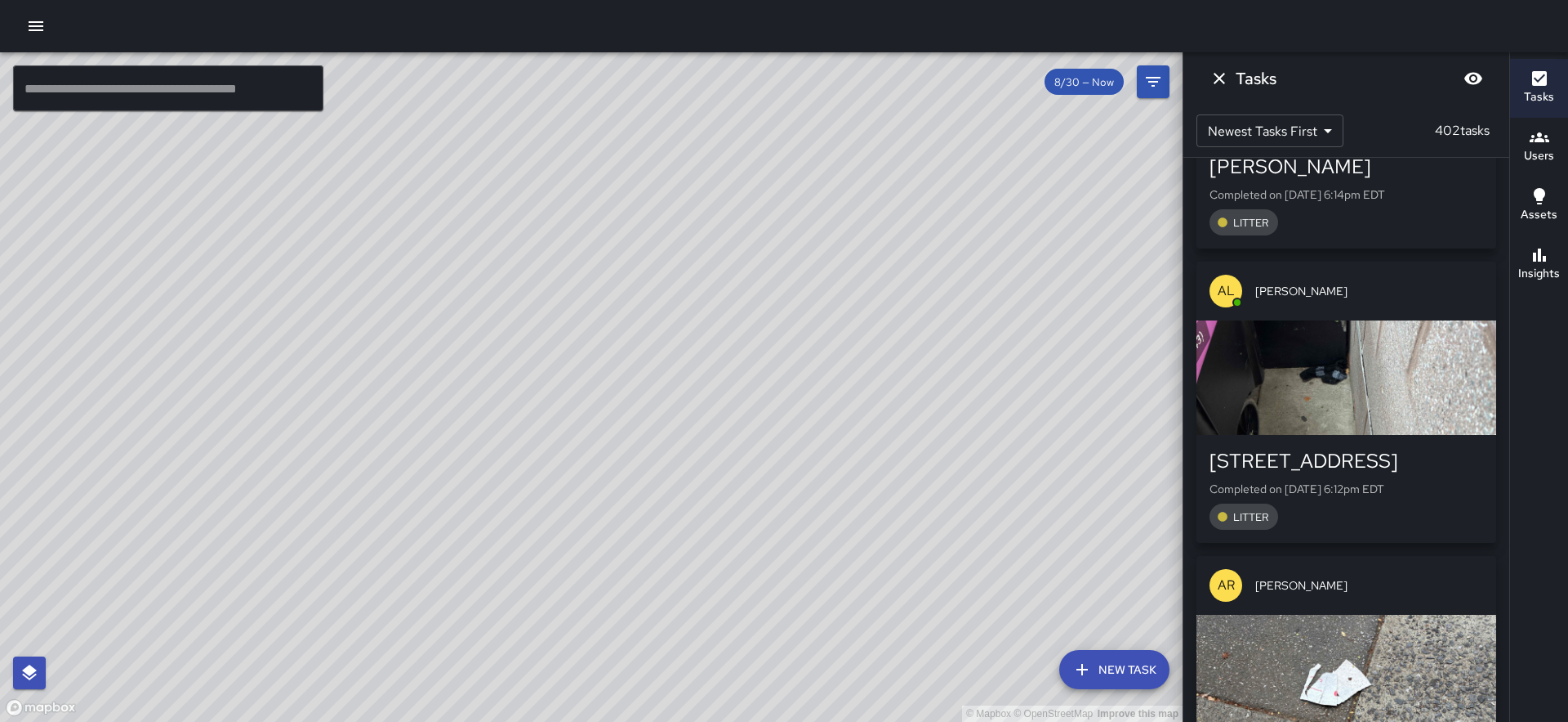
drag, startPoint x: 1019, startPoint y: 205, endPoint x: 941, endPoint y: 203, distance: 78.0
click at [941, 203] on div "© Mapbox © OpenStreetMap Improve this map" at bounding box center [591, 387] width 1183 height 669
drag, startPoint x: 917, startPoint y: 186, endPoint x: 560, endPoint y: 217, distance: 358.3
click at [560, 217] on div "© Mapbox © OpenStreetMap Improve this map" at bounding box center [591, 387] width 1183 height 669
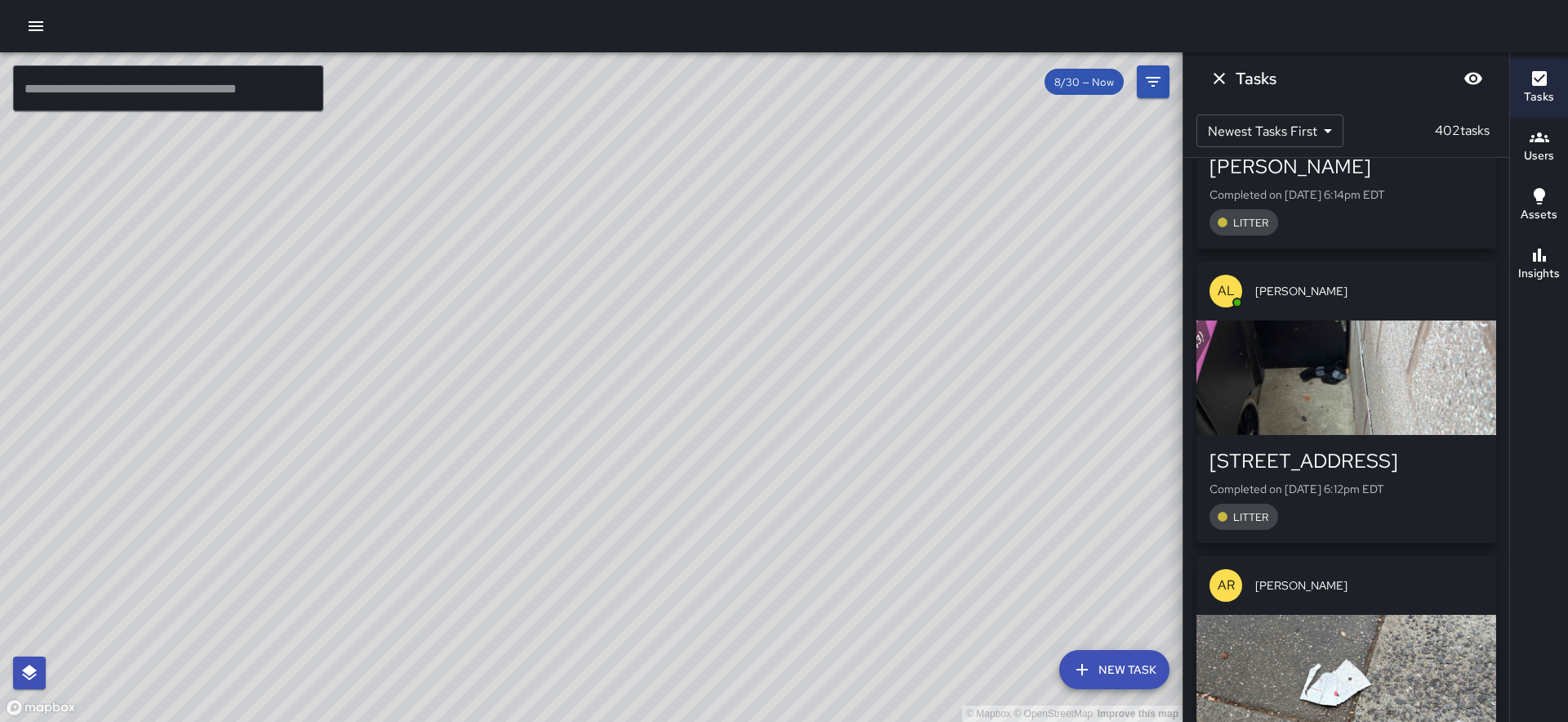
drag, startPoint x: 508, startPoint y: 238, endPoint x: 621, endPoint y: 226, distance: 113.6
click at [621, 226] on div "© Mapbox © OpenStreetMap Improve this map" at bounding box center [591, 387] width 1183 height 669
click at [1221, 73] on icon "Dismiss" at bounding box center [1220, 78] width 19 height 19
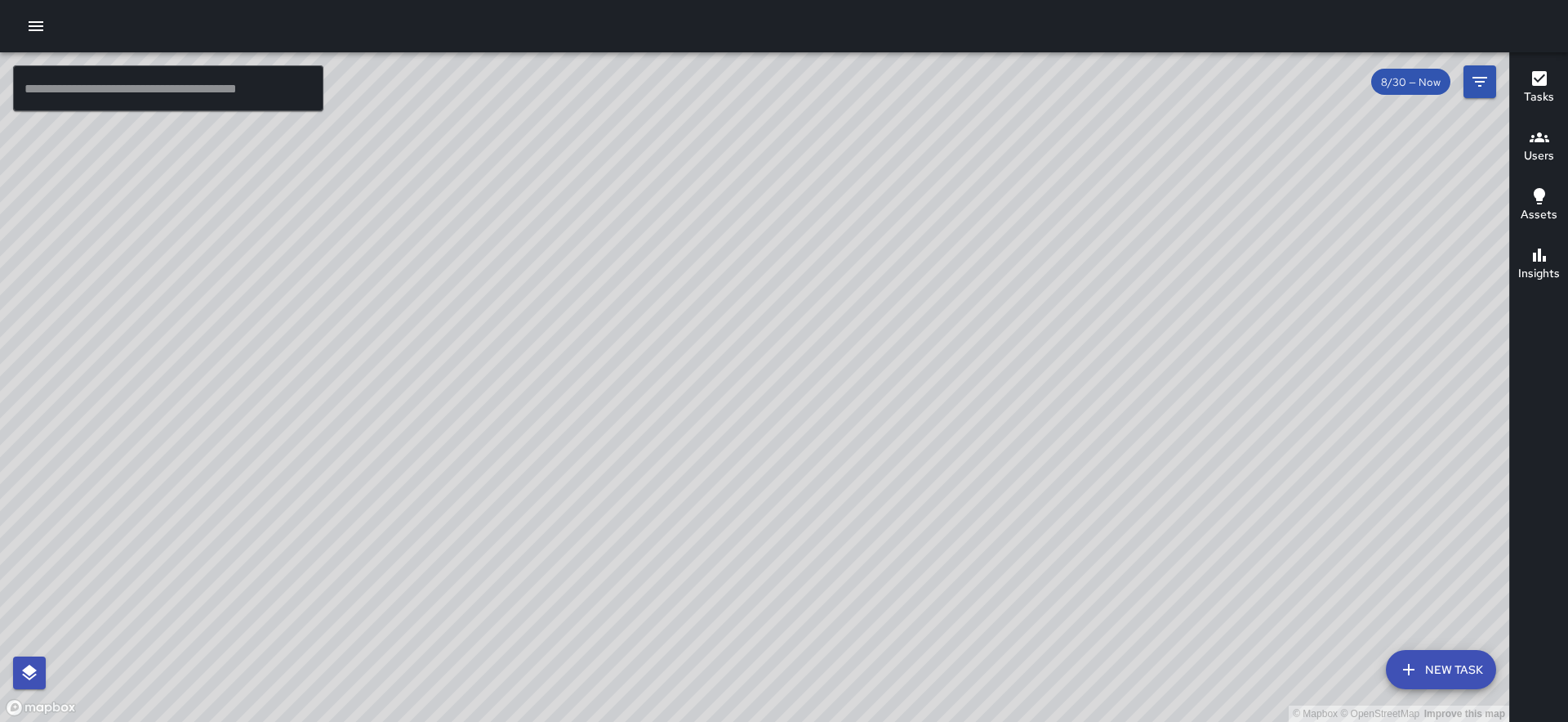
scroll to position [17737, 0]
